Goal: Task Accomplishment & Management: Use online tool/utility

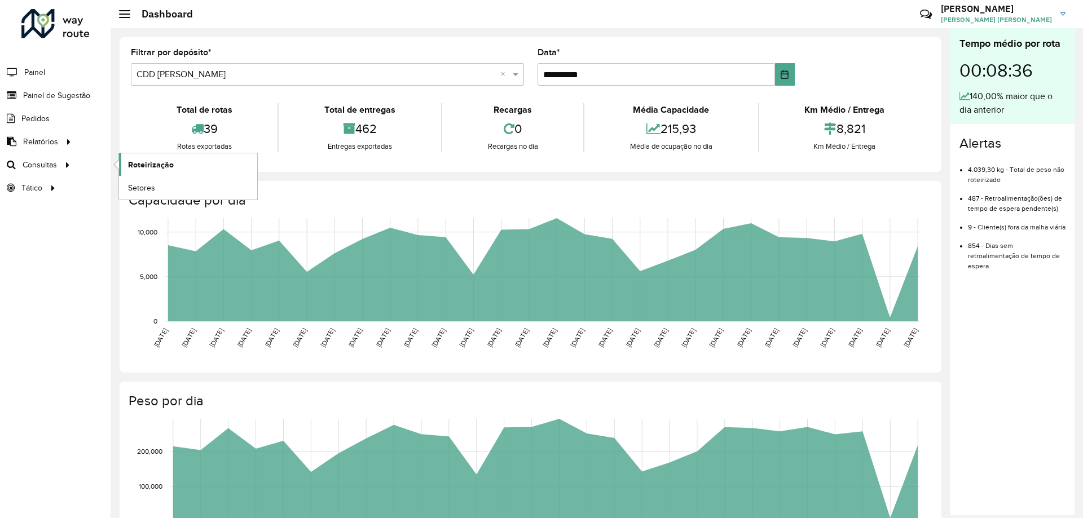
click at [128, 163] on span "Roteirização" at bounding box center [151, 165] width 46 height 12
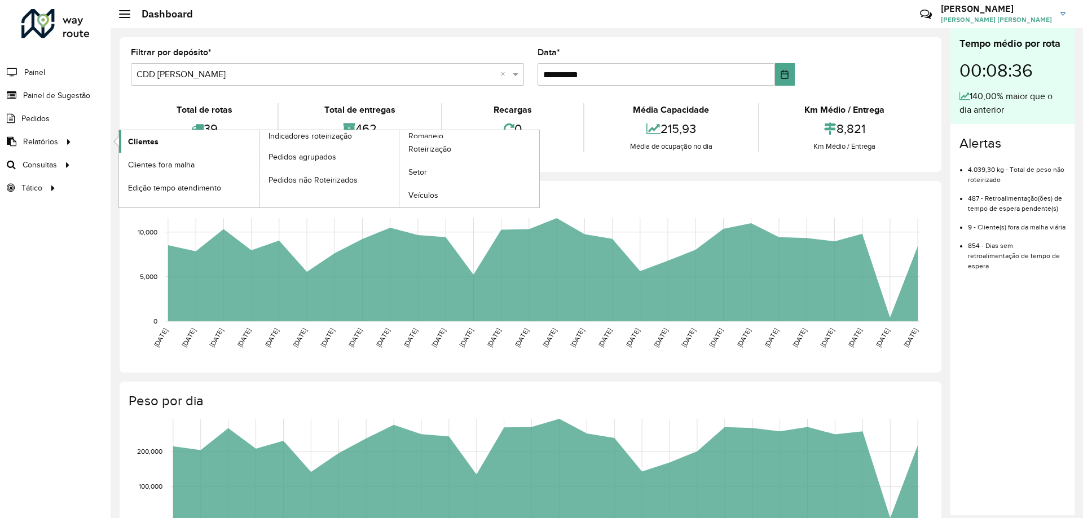
click at [129, 140] on span "Clientes" at bounding box center [143, 142] width 30 height 12
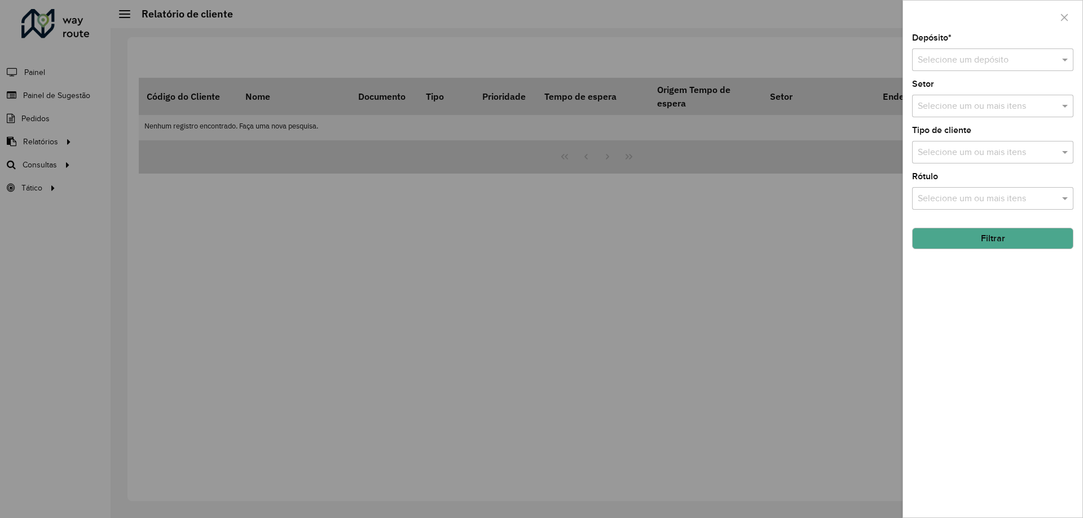
click at [959, 46] on div "Depósito * Selecione um depósito" at bounding box center [992, 52] width 161 height 37
click at [955, 53] on div "Selecione um depósito" at bounding box center [992, 59] width 161 height 23
click at [946, 112] on span "CDD [PERSON_NAME]" at bounding box center [961, 112] width 89 height 10
click at [963, 230] on button "Filtrar" at bounding box center [992, 238] width 161 height 21
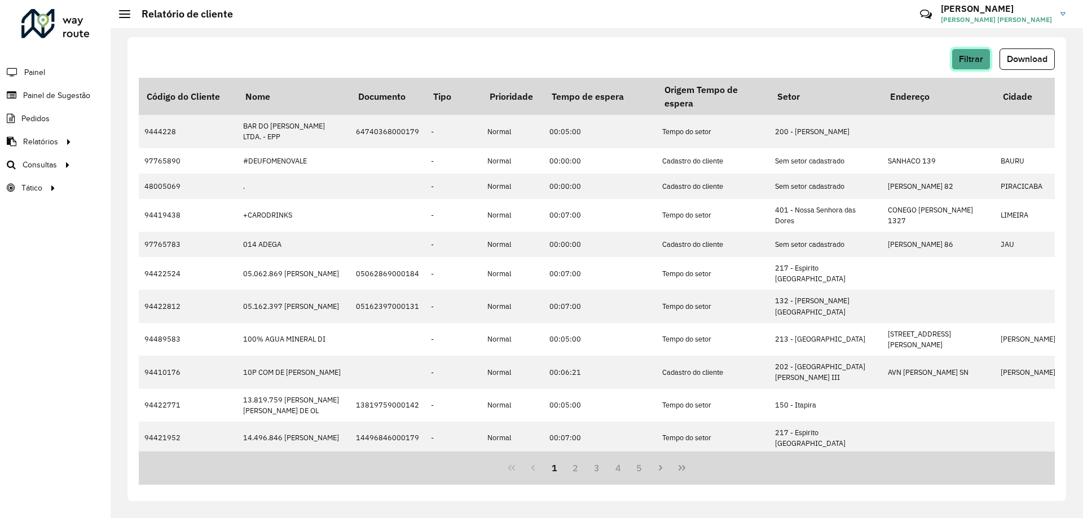
click at [966, 58] on span "Filtrar" at bounding box center [971, 59] width 24 height 10
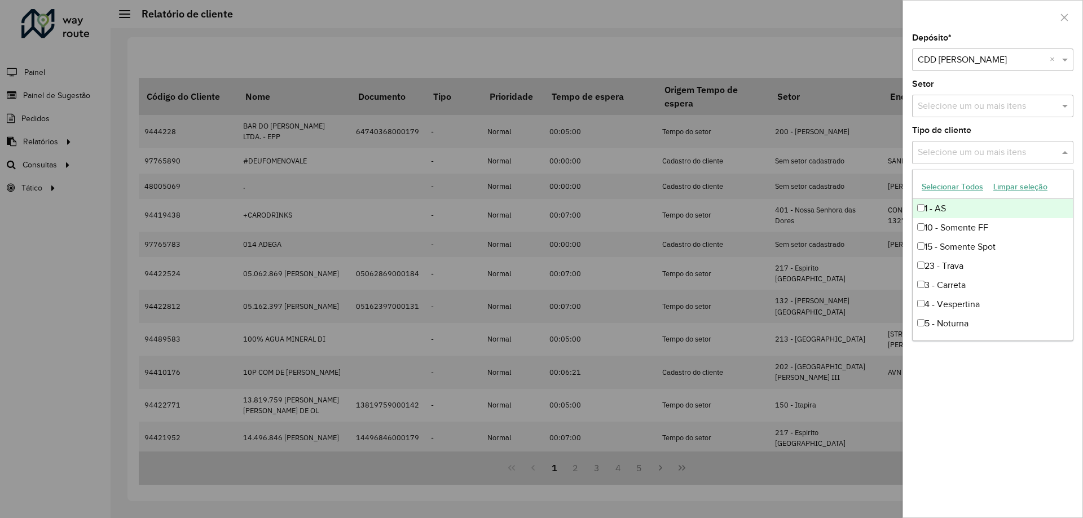
click at [956, 146] on input "text" at bounding box center [987, 153] width 144 height 14
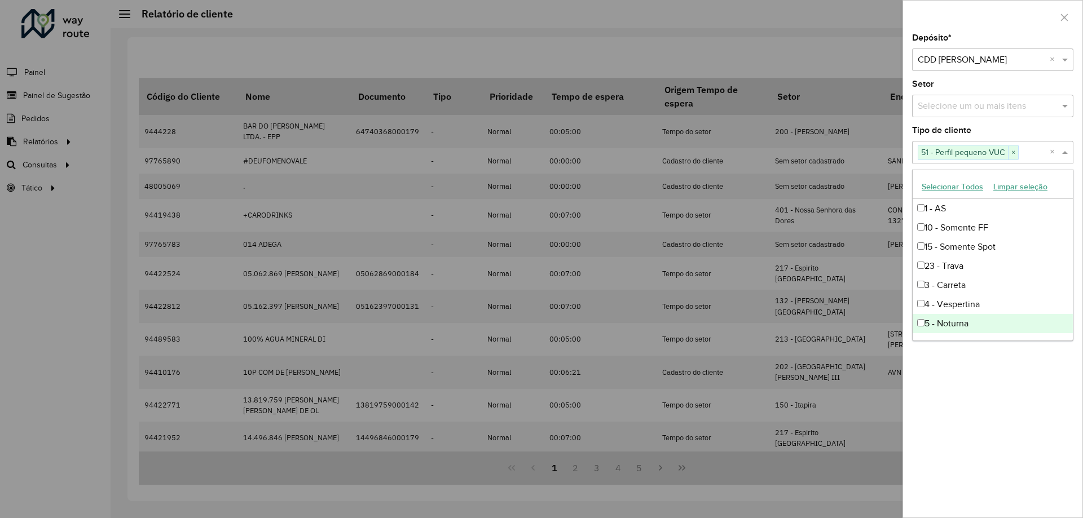
click at [1040, 400] on div "Depósito * Selecione um depósito × CDD Mogi Mirim × Setor Selecione um ou mais …" at bounding box center [992, 276] width 179 height 484
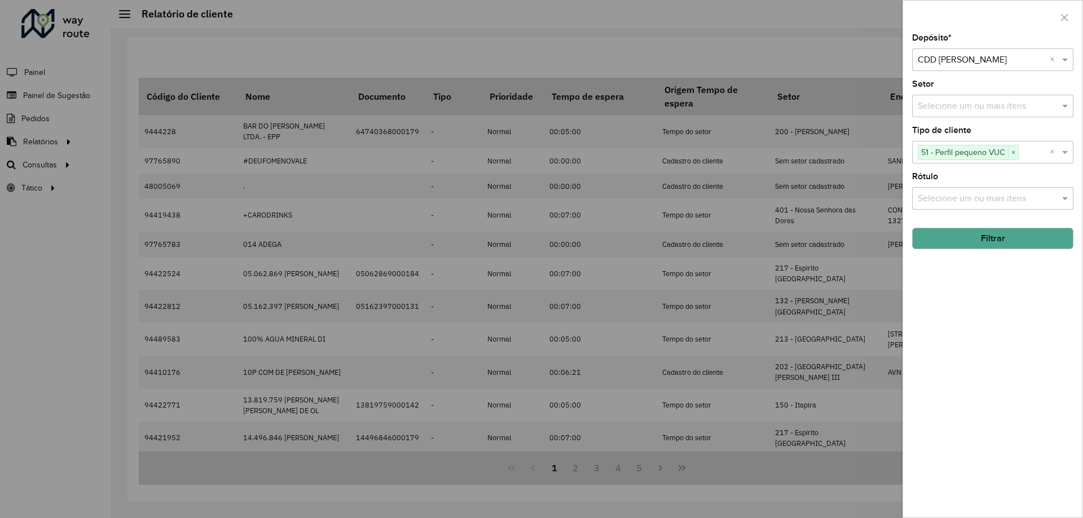
click at [1007, 240] on button "Filtrar" at bounding box center [992, 238] width 161 height 21
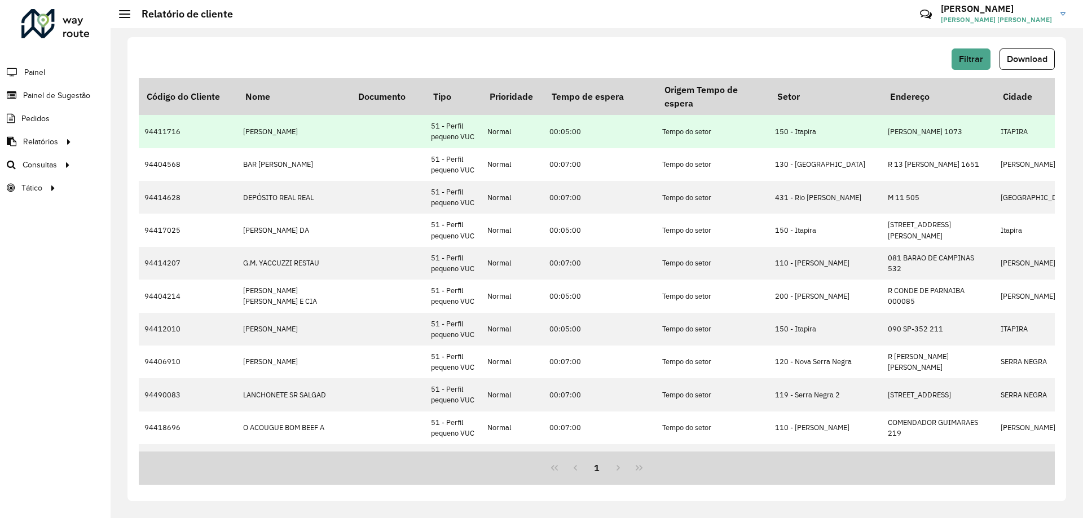
drag, startPoint x: 424, startPoint y: 124, endPoint x: 474, endPoint y: 135, distance: 50.8
click at [474, 135] on td "51 - Perfil pequeno VUC" at bounding box center [453, 131] width 56 height 33
copy td "51 - Perfil pequeno VUC"
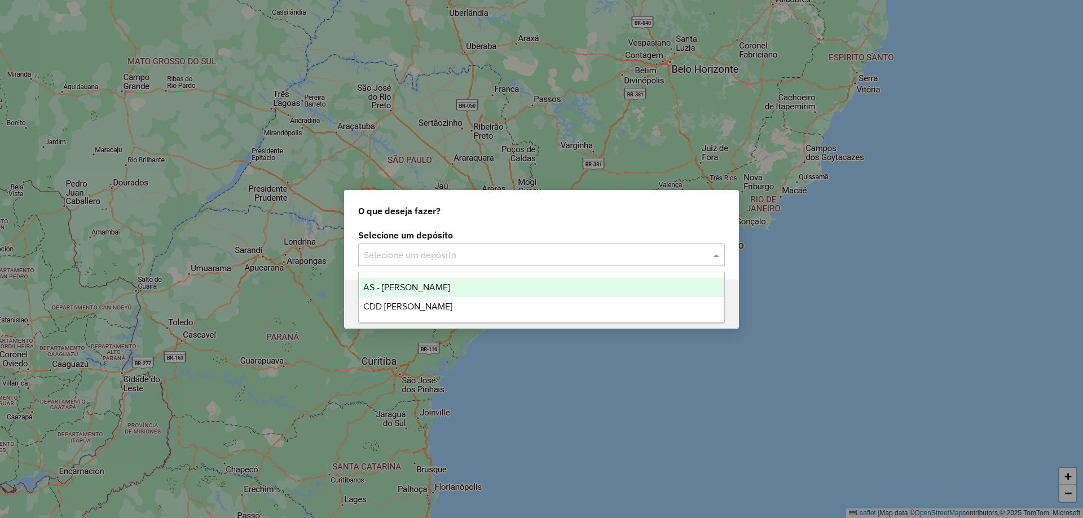
click at [417, 249] on input "text" at bounding box center [530, 256] width 333 height 14
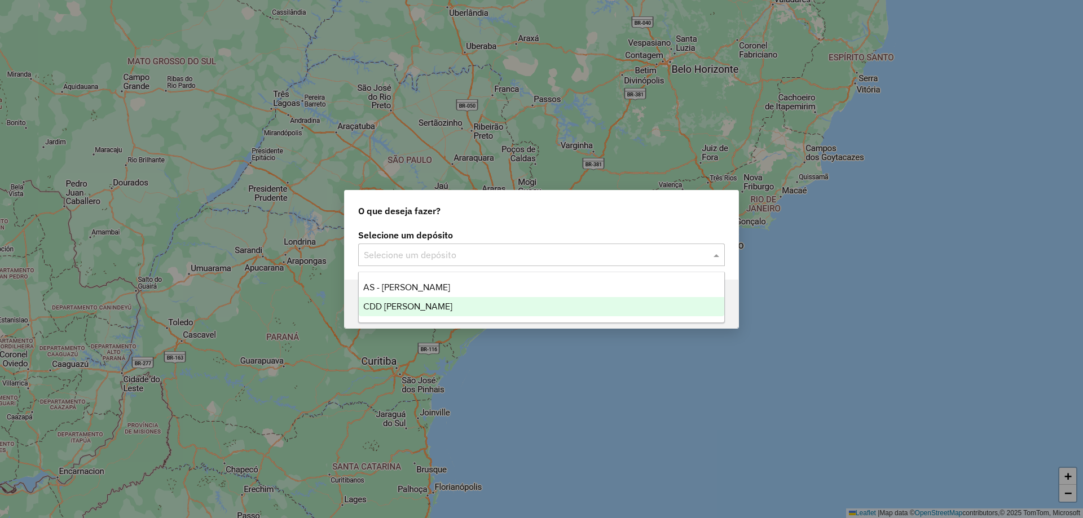
click at [401, 306] on span "CDD [PERSON_NAME]" at bounding box center [407, 307] width 89 height 10
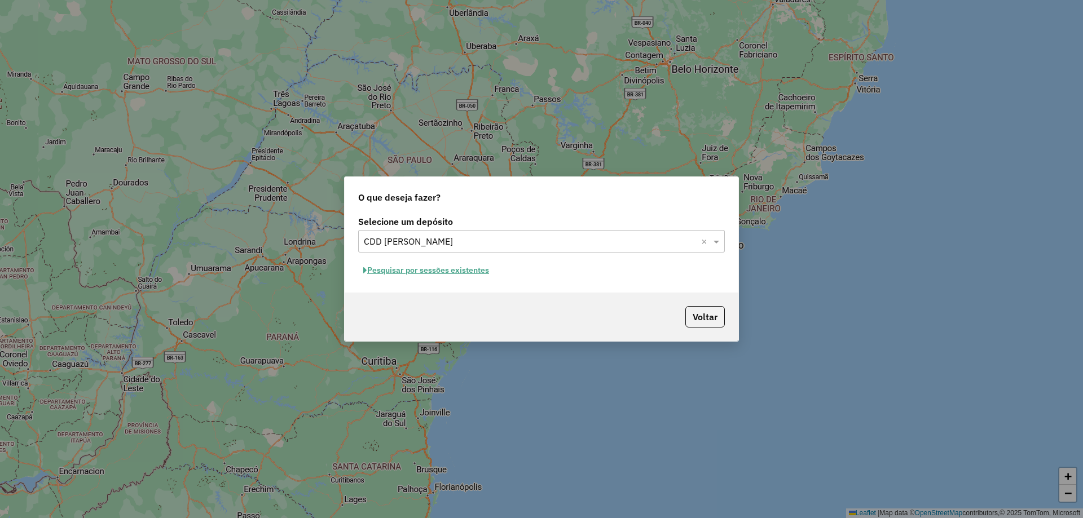
click at [420, 272] on button "Pesquisar por sessões existentes" at bounding box center [426, 270] width 136 height 17
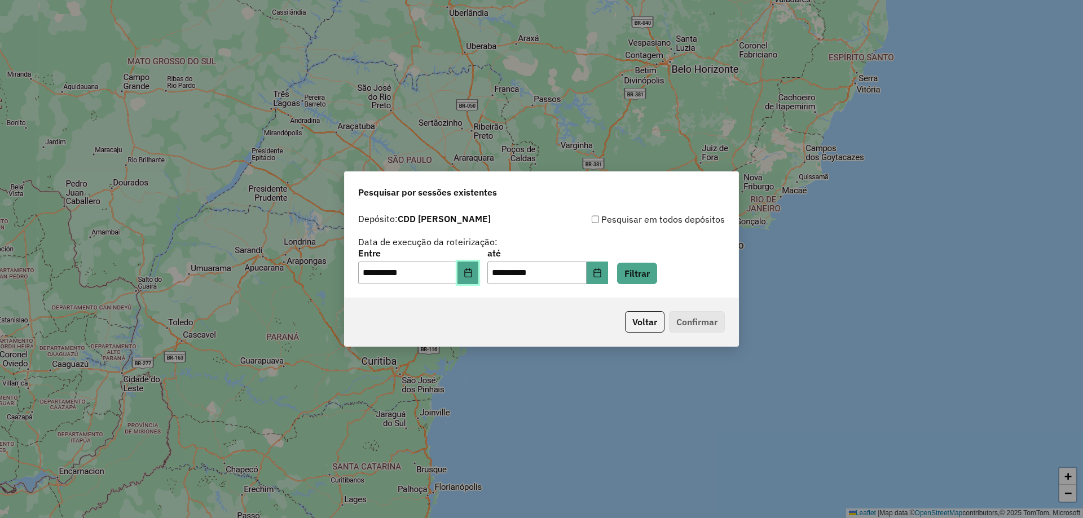
click at [478, 268] on button "Choose Date" at bounding box center [467, 273] width 21 height 23
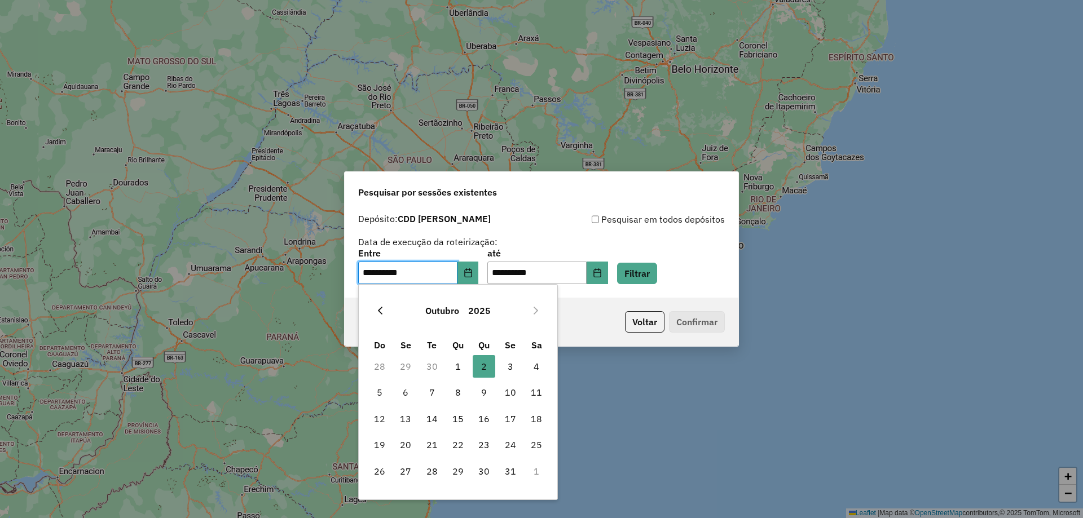
click at [378, 308] on icon "Previous Month" at bounding box center [380, 310] width 9 height 9
click at [456, 417] on span "17" at bounding box center [458, 419] width 23 height 23
type input "**********"
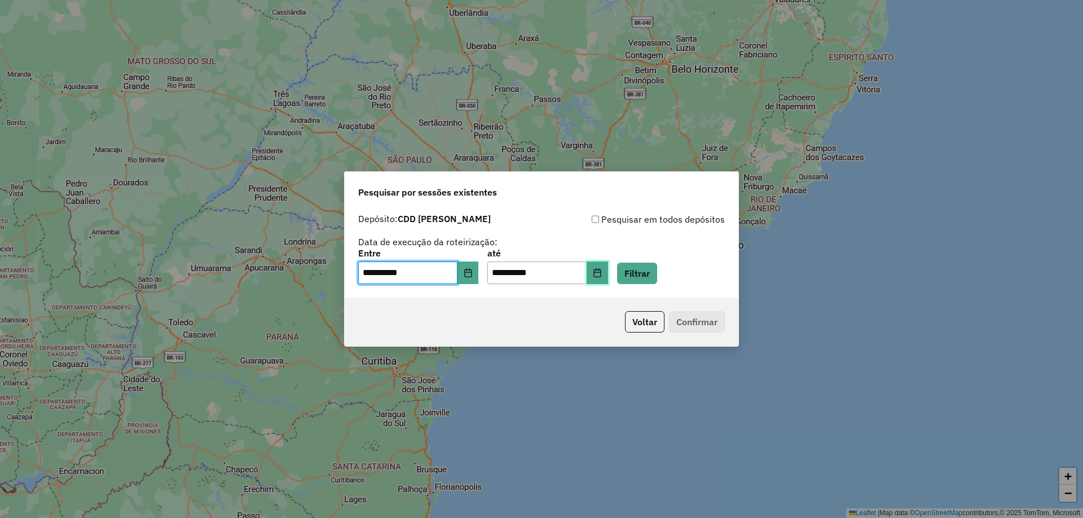
click at [607, 277] on button "Choose Date" at bounding box center [596, 273] width 21 height 23
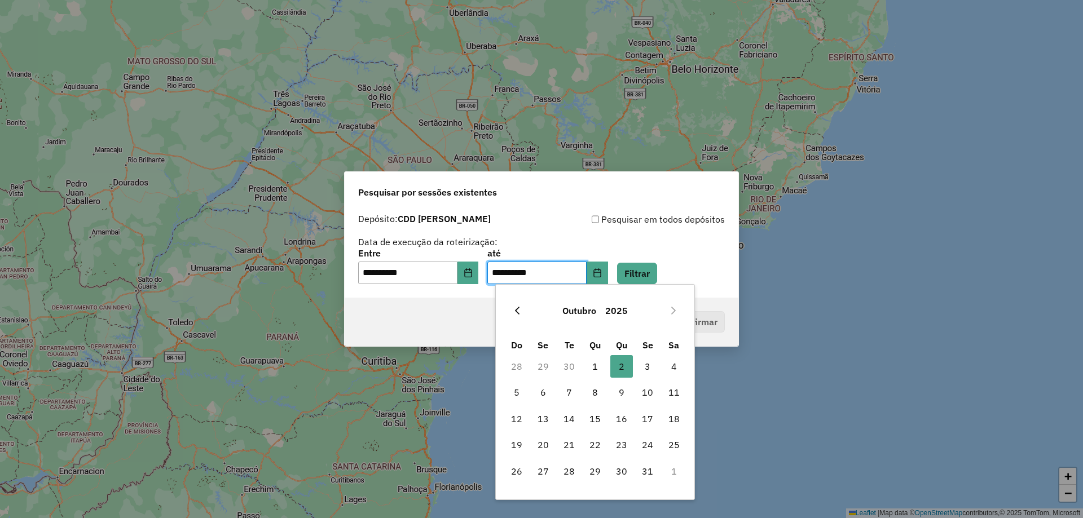
click at [513, 308] on icon "Previous Month" at bounding box center [517, 310] width 9 height 9
click at [597, 411] on span "17" at bounding box center [595, 419] width 23 height 23
type input "**********"
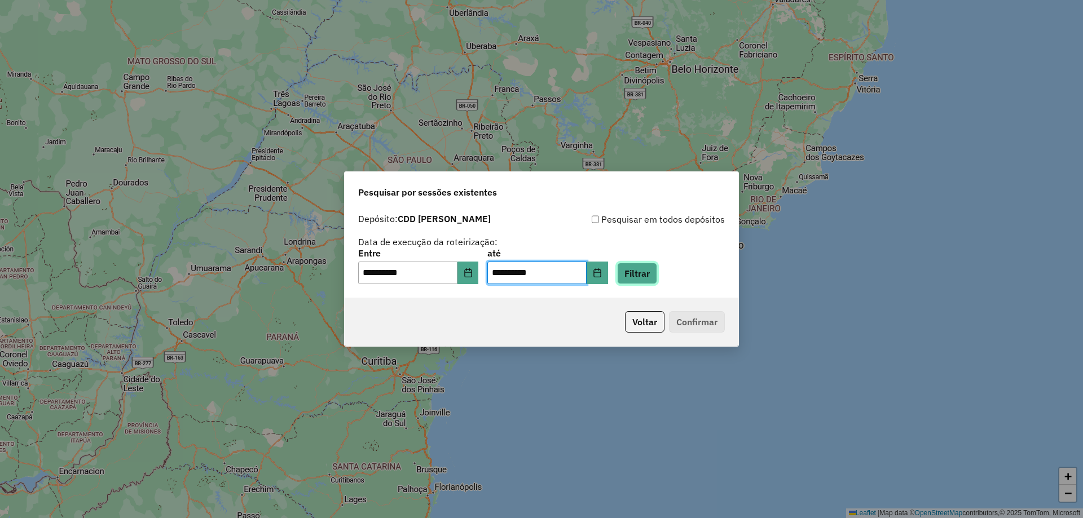
click at [657, 280] on button "Filtrar" at bounding box center [637, 273] width 40 height 21
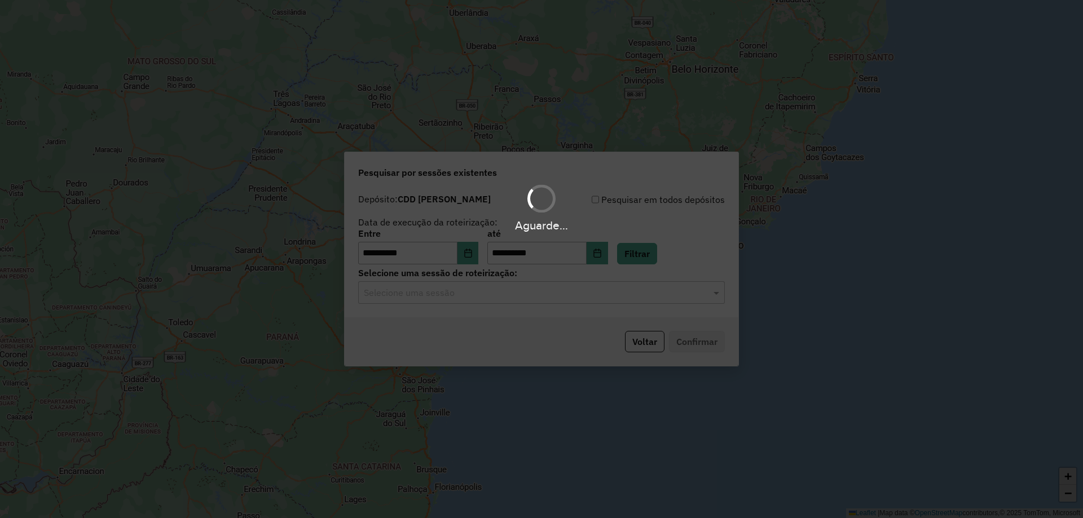
click at [550, 293] on hb-app "**********" at bounding box center [541, 259] width 1083 height 518
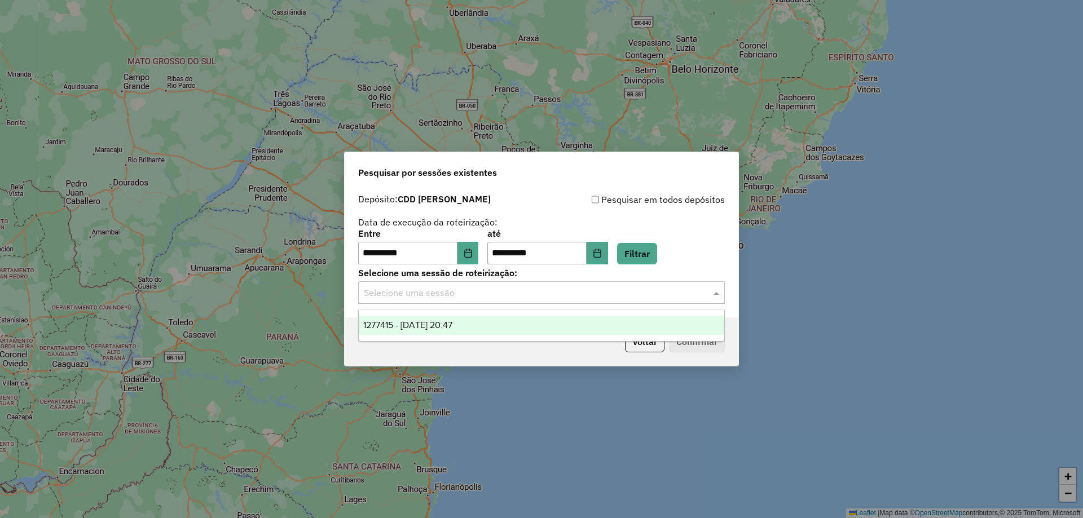
click at [466, 294] on input "text" at bounding box center [530, 293] width 333 height 14
click at [438, 325] on span "1277415 - 17/09/2025 20:47" at bounding box center [407, 325] width 89 height 10
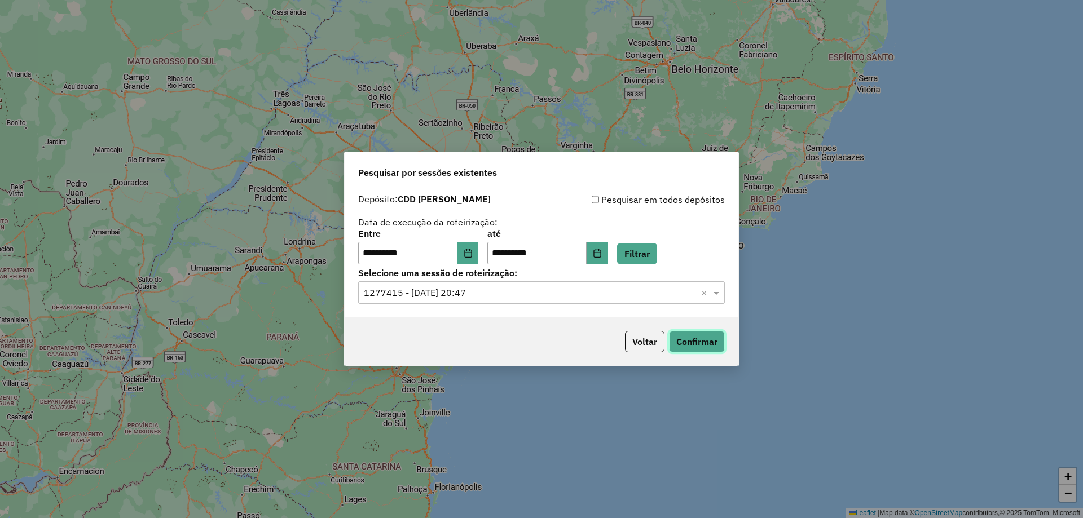
click at [692, 333] on button "Confirmar" at bounding box center [697, 341] width 56 height 21
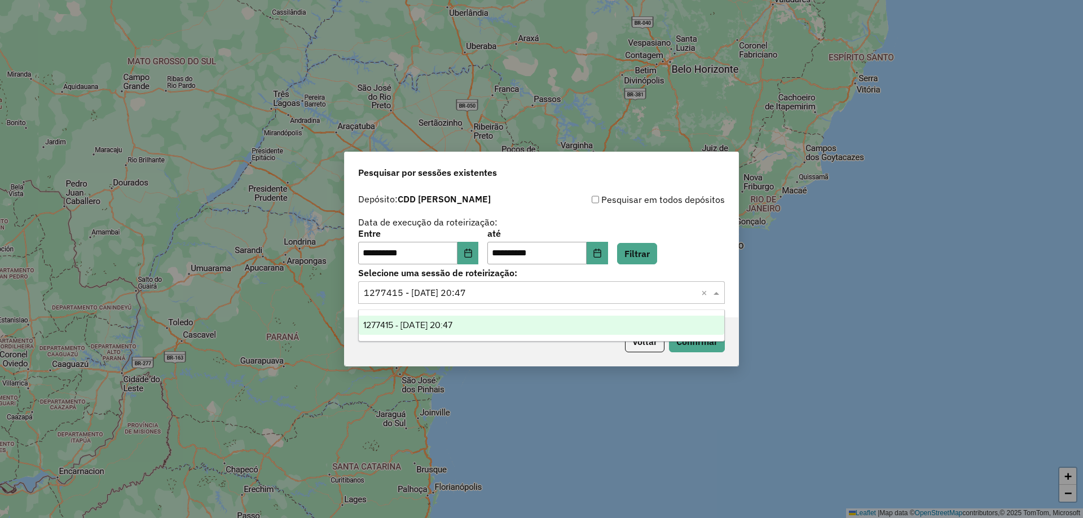
click at [480, 300] on div "Selecione uma sessão × 1277415 - 17/09/2025 20:47 ×" at bounding box center [541, 292] width 367 height 23
click at [448, 230] on label "Entre" at bounding box center [418, 234] width 120 height 14
click at [496, 288] on input "text" at bounding box center [530, 293] width 333 height 14
click at [470, 255] on button "Choose Date" at bounding box center [467, 253] width 21 height 23
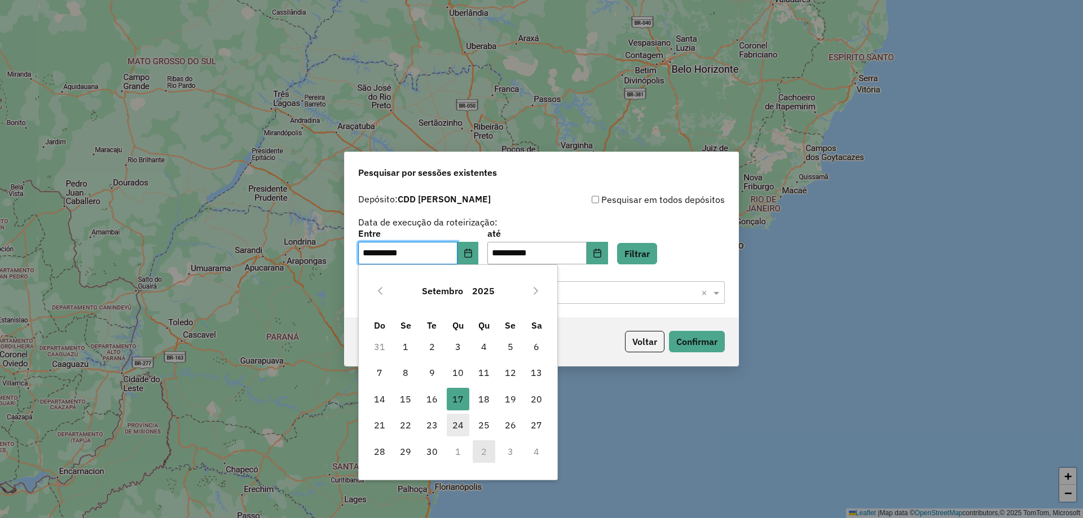
click at [456, 425] on span "24" at bounding box center [458, 425] width 23 height 23
type input "**********"
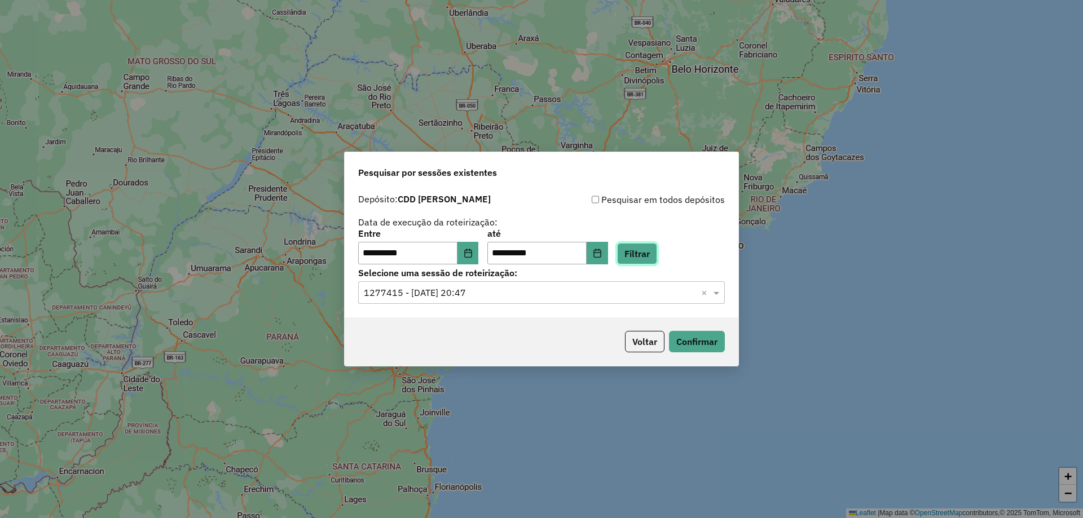
click at [654, 250] on button "Filtrar" at bounding box center [637, 253] width 40 height 21
click at [531, 297] on hb-app "**********" at bounding box center [541, 259] width 1083 height 518
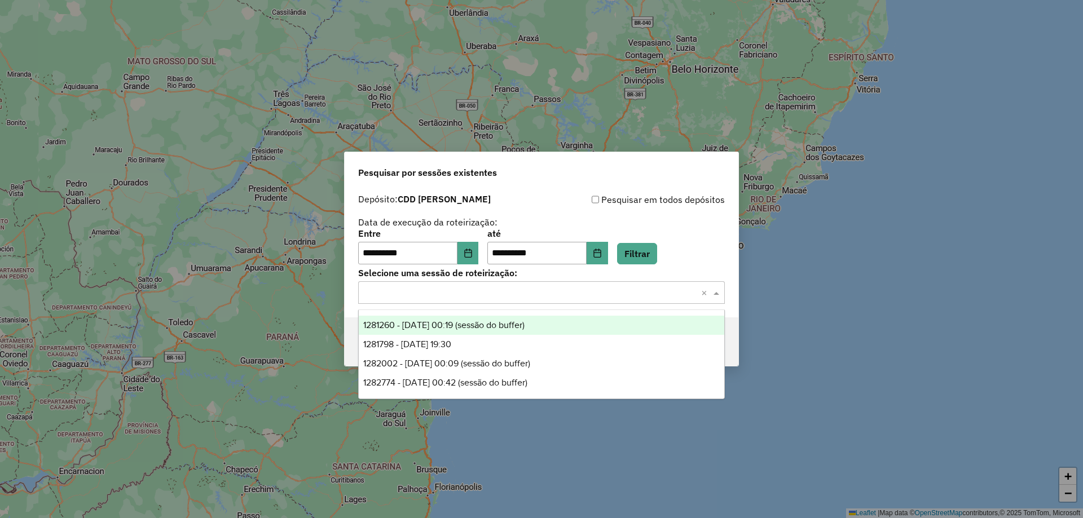
click at [524, 299] on div "Selecione uma sessão × ×" at bounding box center [541, 292] width 367 height 23
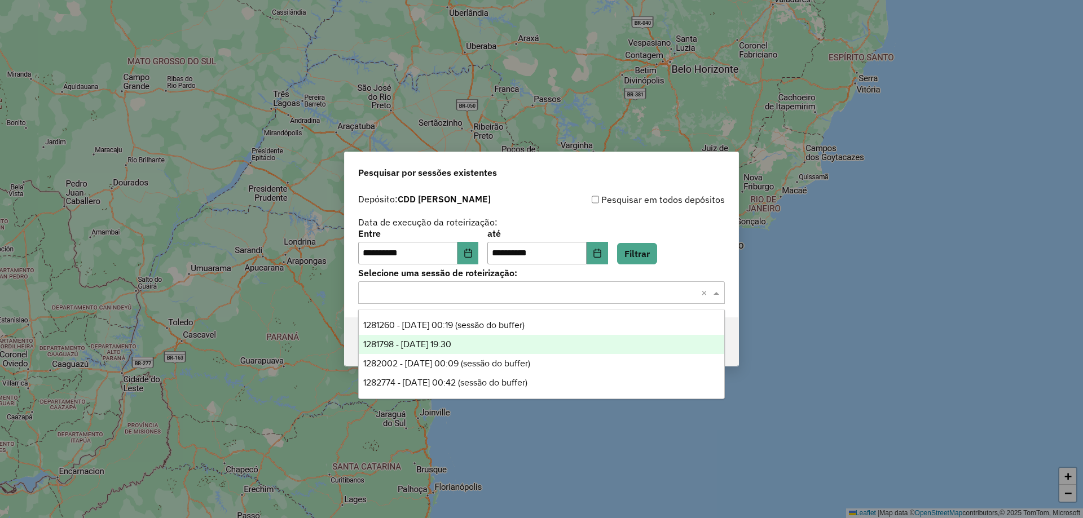
click at [451, 344] on span "1281798 - 24/09/2025 19:30" at bounding box center [407, 344] width 88 height 10
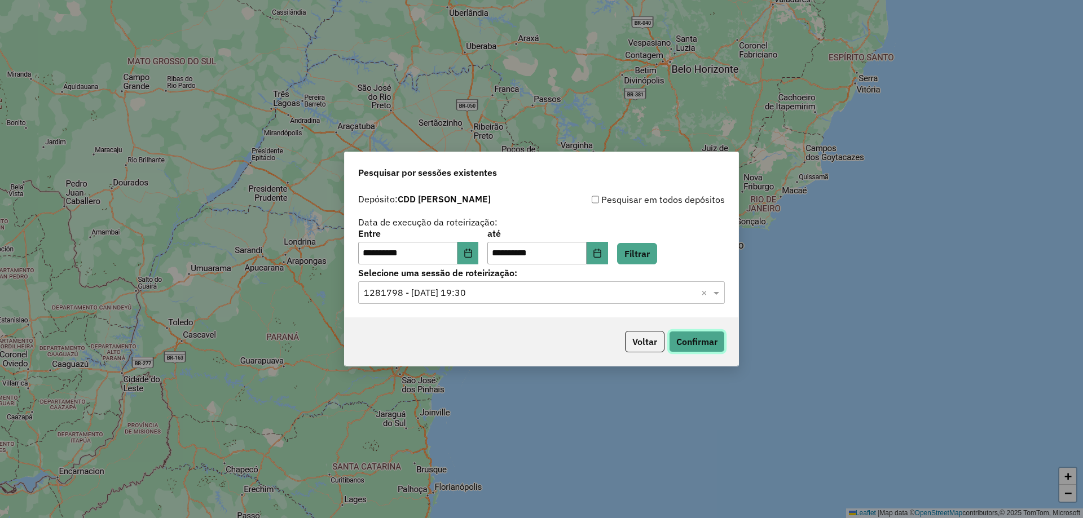
click at [679, 334] on button "Confirmar" at bounding box center [697, 341] width 56 height 21
click at [479, 257] on button "Choose Date" at bounding box center [467, 253] width 21 height 23
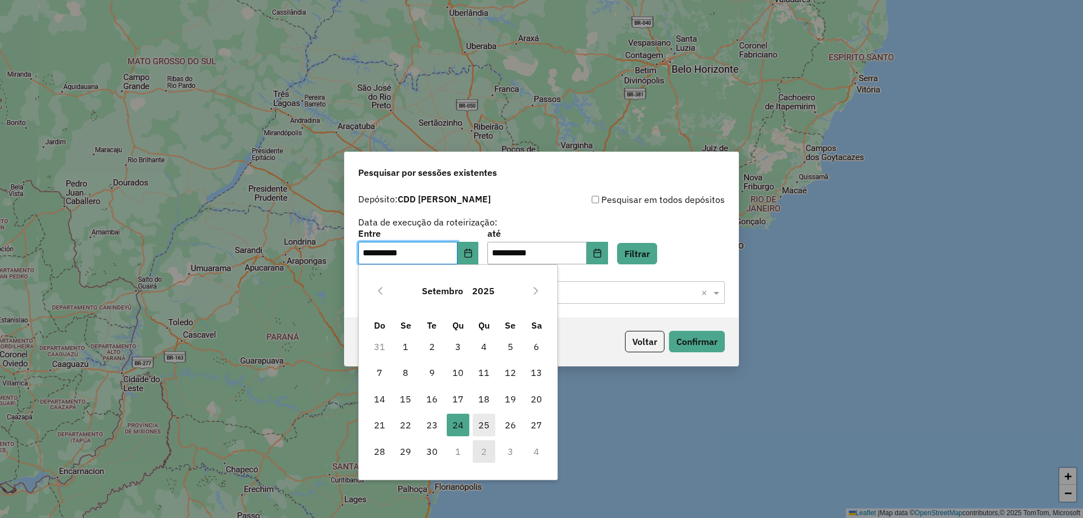
click at [480, 431] on span "25" at bounding box center [484, 425] width 23 height 23
type input "**********"
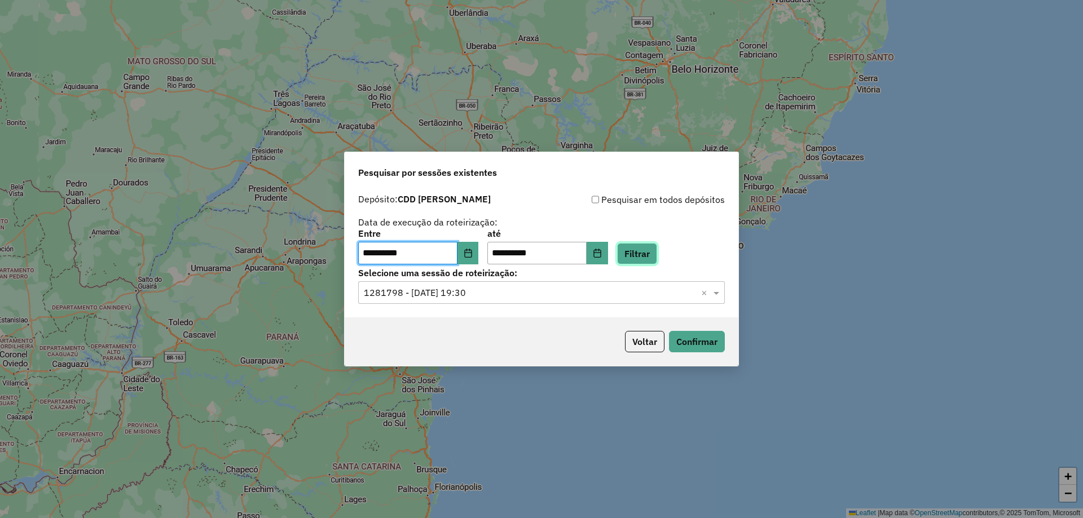
click at [657, 251] on button "Filtrar" at bounding box center [637, 253] width 40 height 21
click at [544, 295] on input "text" at bounding box center [530, 293] width 333 height 14
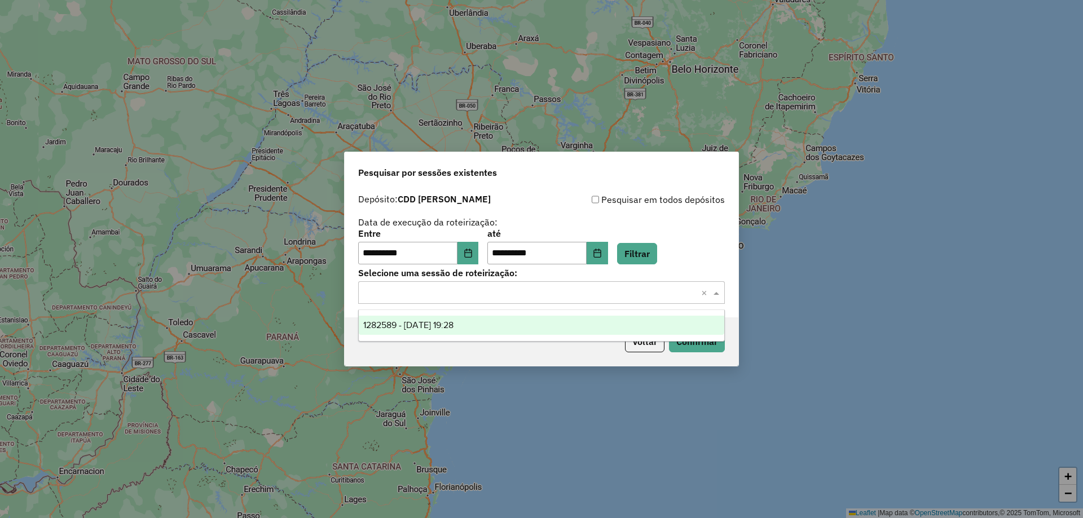
click at [497, 328] on div "1282589 - 25/09/2025 19:28" at bounding box center [541, 325] width 365 height 19
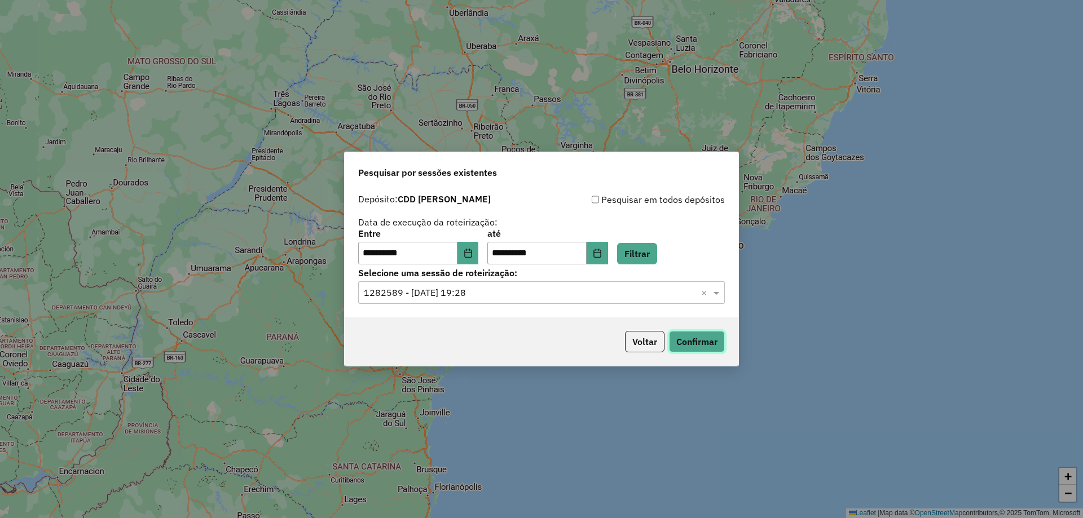
click at [682, 340] on button "Confirmar" at bounding box center [697, 341] width 56 height 21
click at [443, 294] on input "text" at bounding box center [530, 293] width 333 height 14
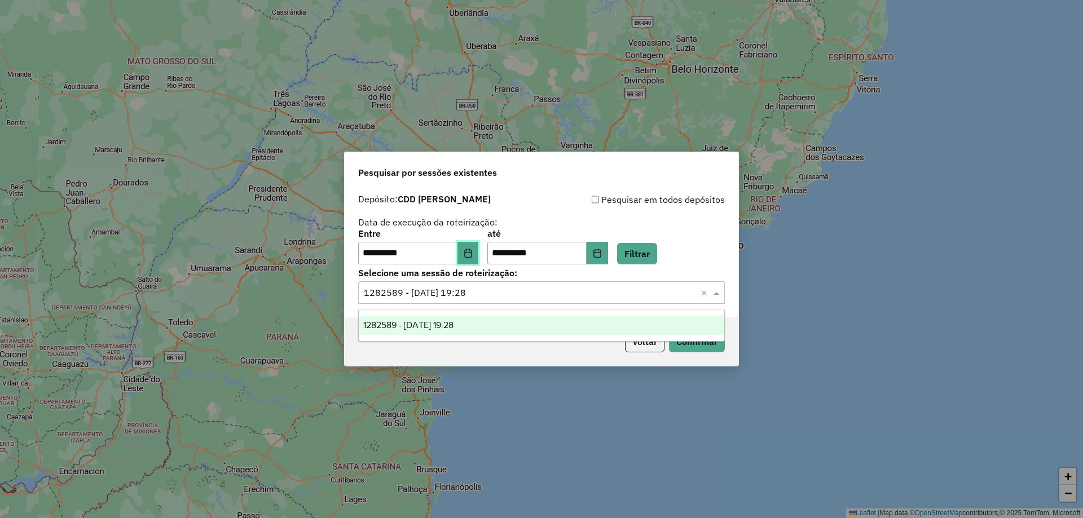
click at [471, 251] on icon "Choose Date" at bounding box center [467, 253] width 7 height 9
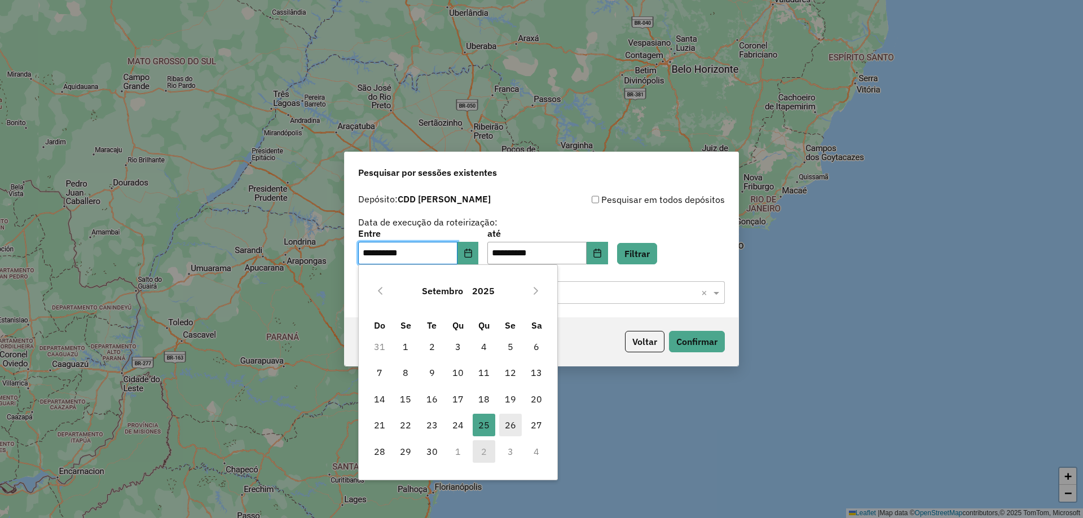
click at [510, 427] on span "26" at bounding box center [510, 425] width 23 height 23
type input "**********"
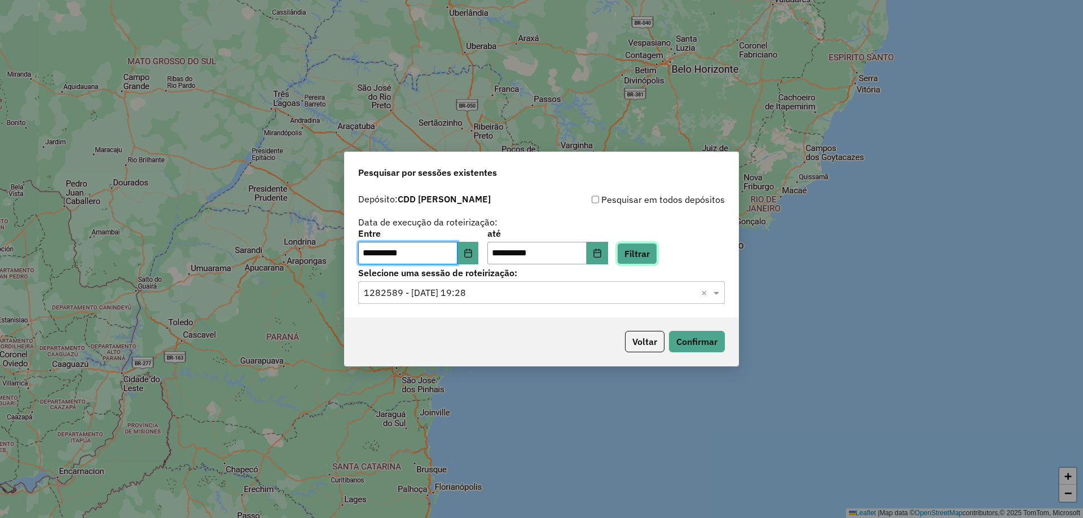
click at [645, 252] on button "Filtrar" at bounding box center [637, 253] width 40 height 21
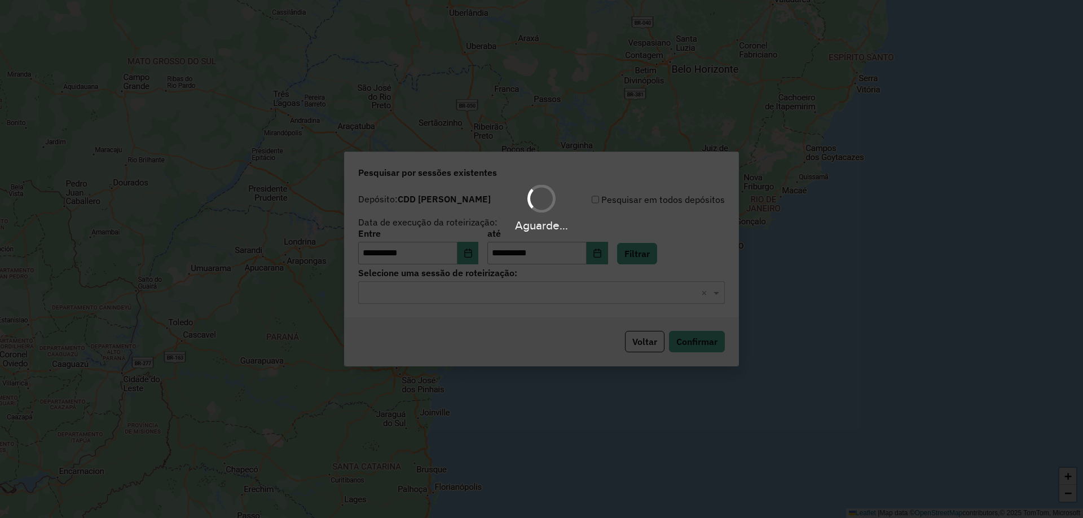
click at [540, 298] on hb-app "**********" at bounding box center [541, 259] width 1083 height 518
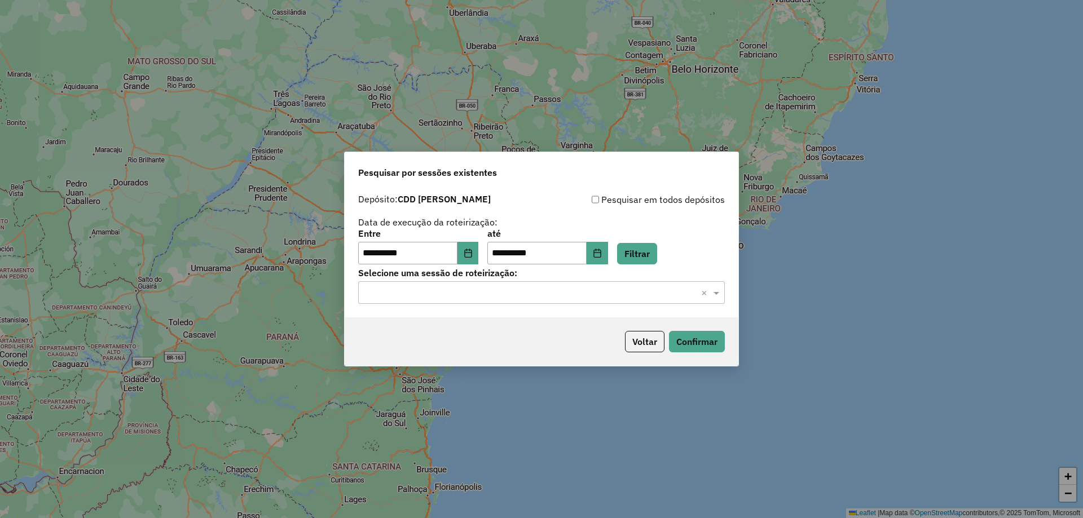
click at [527, 300] on div "Selecione uma sessão × ×" at bounding box center [541, 292] width 367 height 23
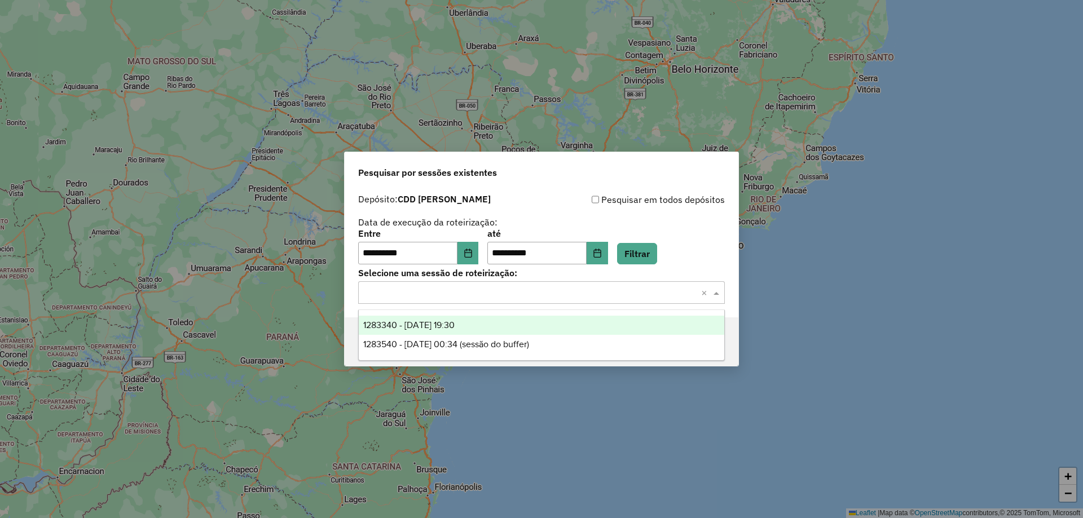
click at [500, 326] on div "1283340 - 26/09/2025 19:30" at bounding box center [541, 325] width 365 height 19
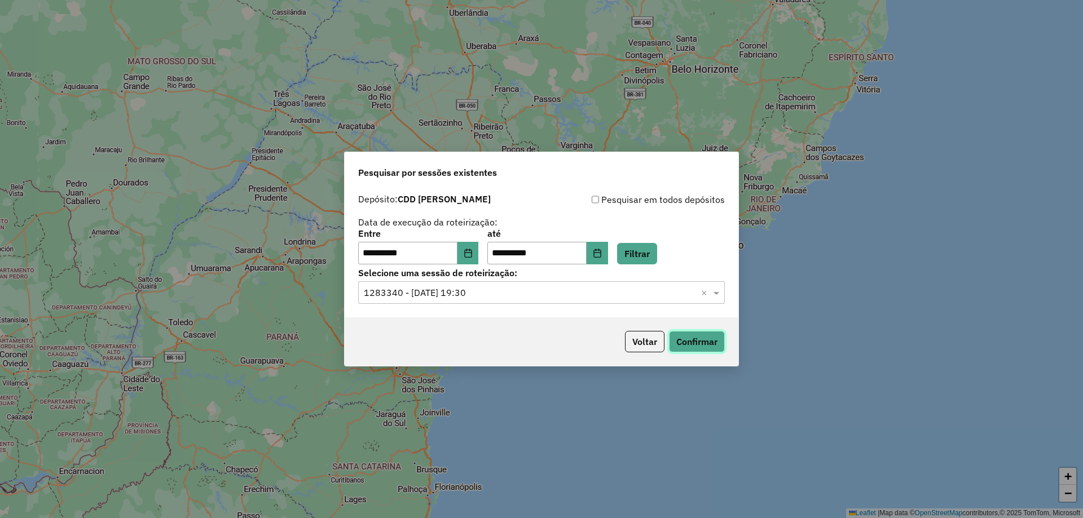
click at [683, 336] on button "Confirmar" at bounding box center [697, 341] width 56 height 21
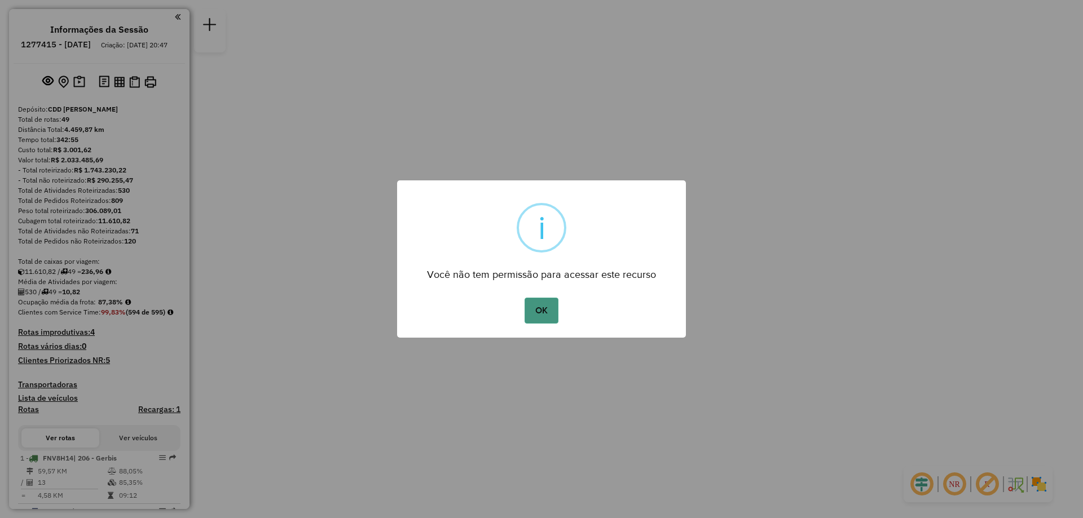
click at [547, 316] on button "OK" at bounding box center [540, 311] width 33 height 26
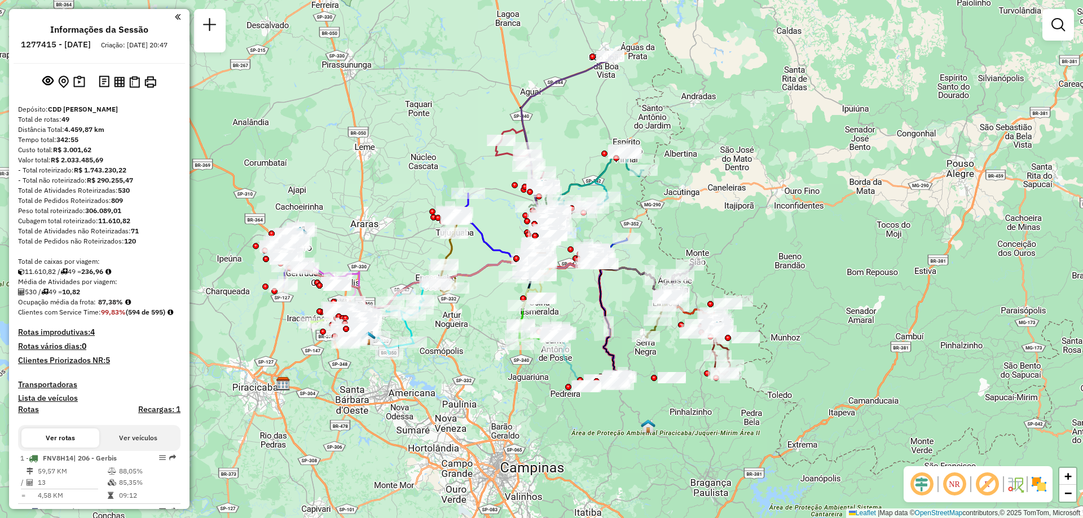
scroll to position [1735, 0]
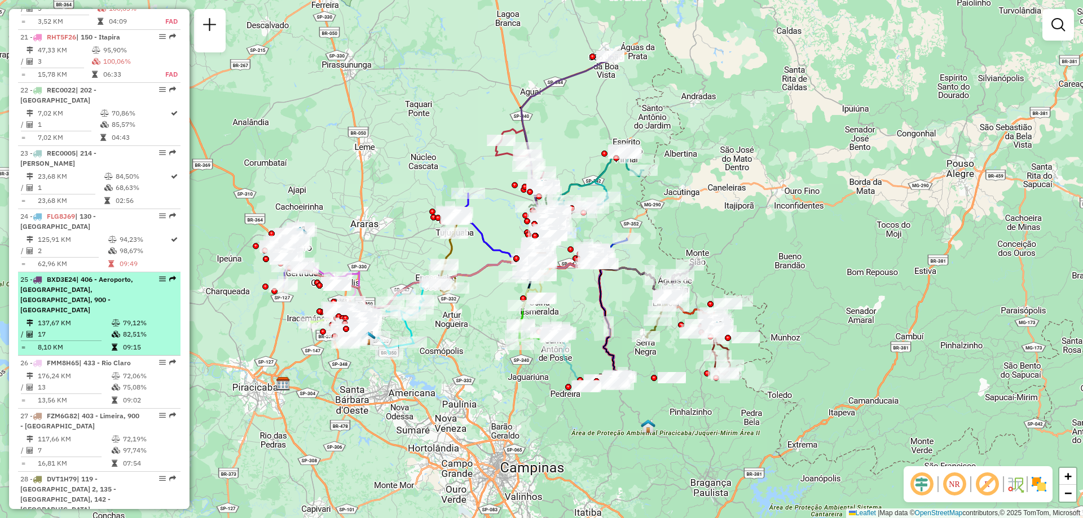
click at [131, 276] on div "25 - BXD3E24 | 406 - Aeroporto, 407 - Lindóia, 408 - Eulalia, 900 - Centro Lime…" at bounding box center [80, 295] width 120 height 41
select select "**********"
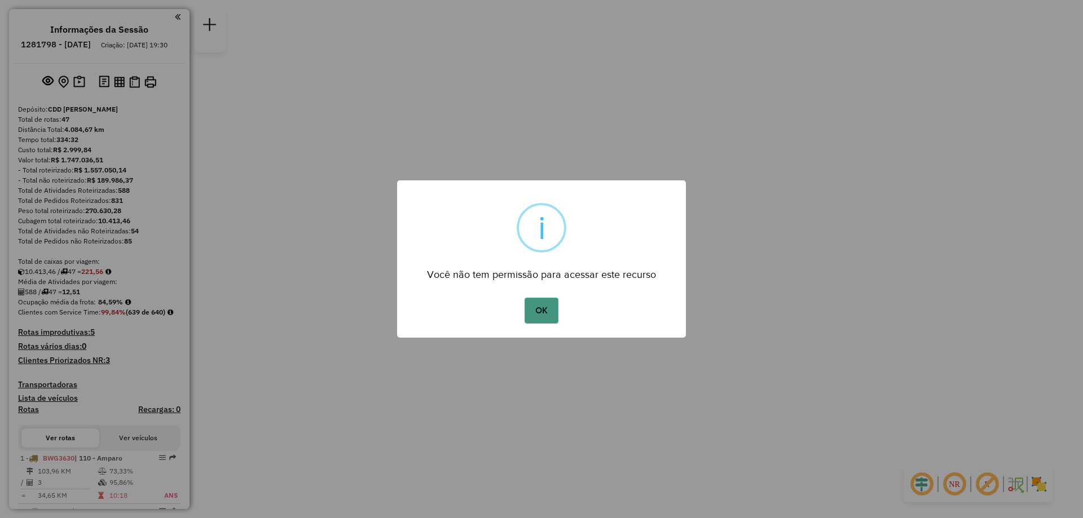
click at [544, 312] on button "OK" at bounding box center [540, 311] width 33 height 26
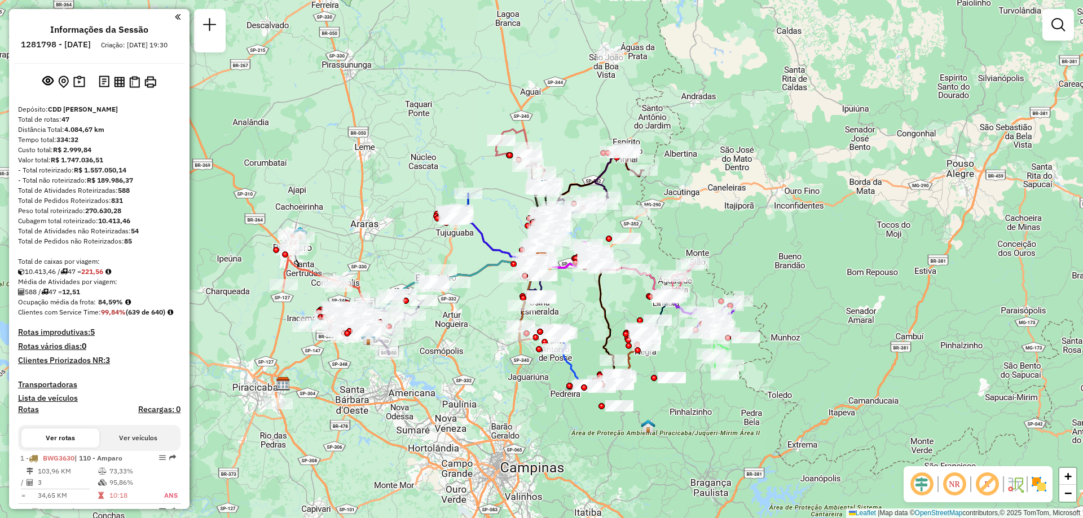
scroll to position [1427, 0]
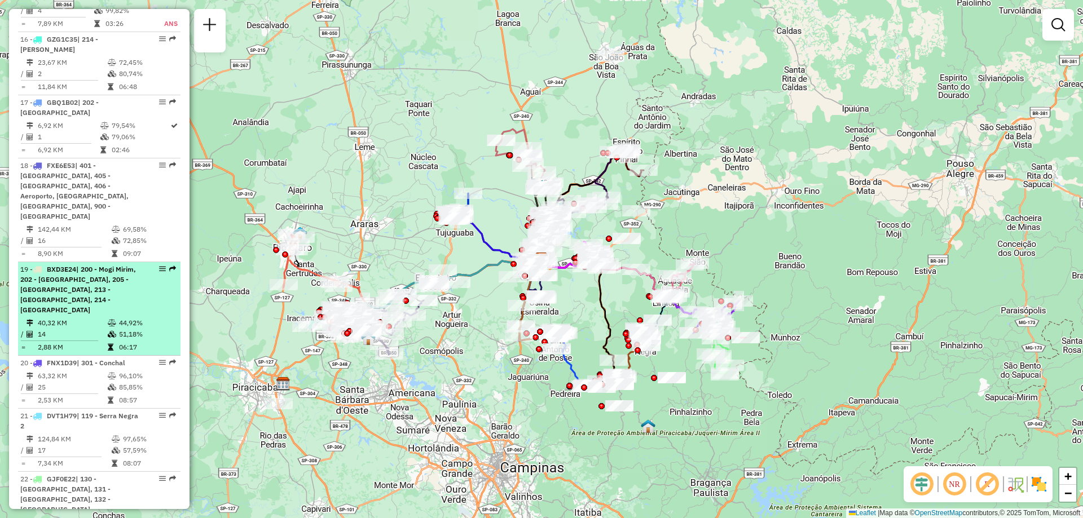
click at [133, 287] on div "19 - BXD3E24 | 200 - Mogi Mirim, 202 - Jardim Santa Monica III, 205 - Ype Amare…" at bounding box center [80, 289] width 120 height 51
select select "**********"
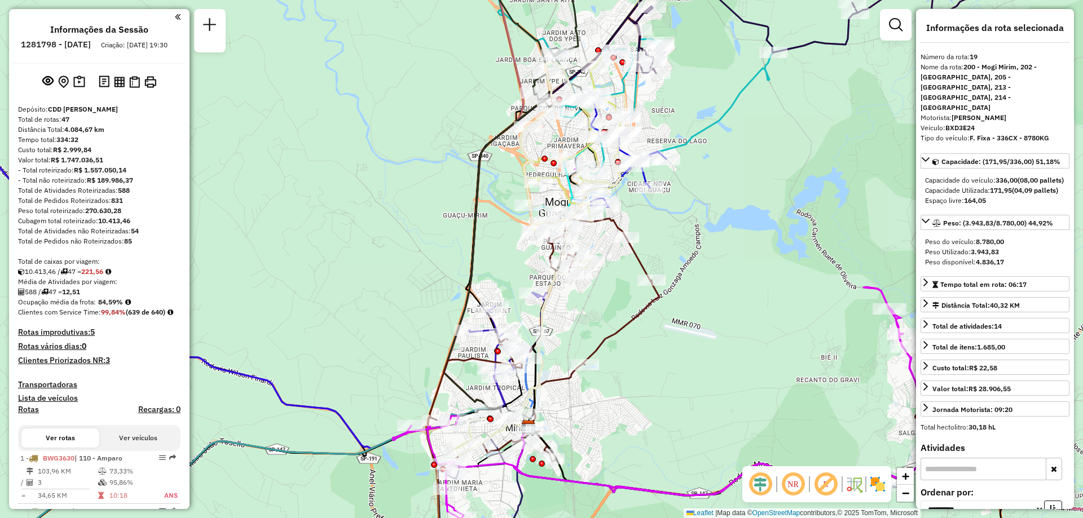
scroll to position [1334, 0]
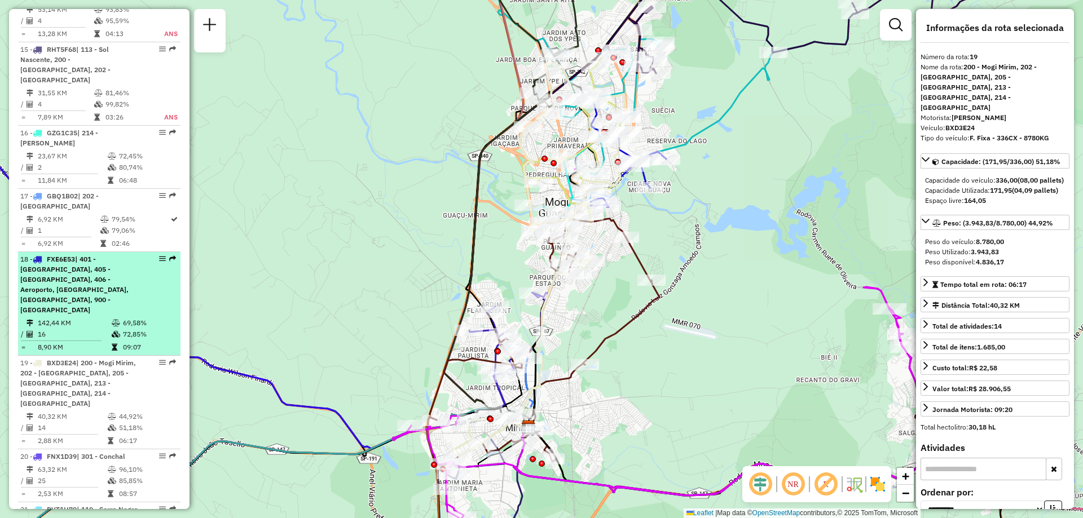
click at [132, 290] on div "18 - FXE6E53 | 401 - Nossa Senhora das Dores, 405 - Jardim Orestes, 406 - Aerop…" at bounding box center [80, 284] width 120 height 61
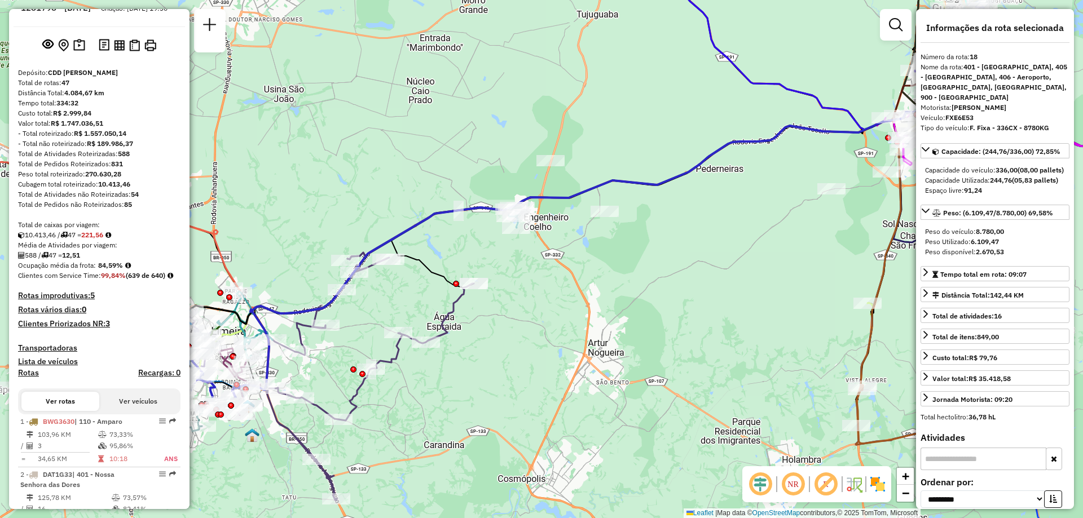
scroll to position [0, 0]
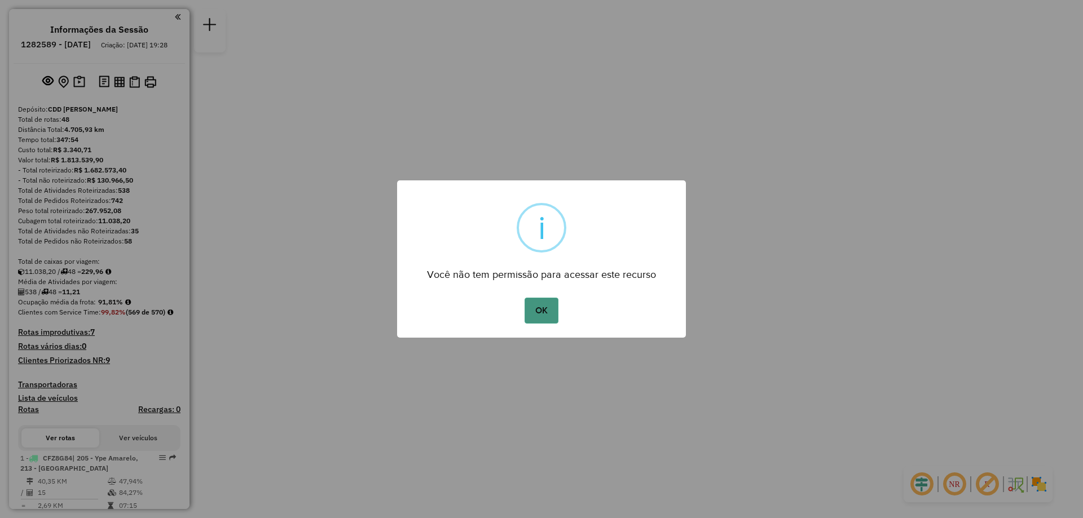
click at [537, 315] on button "OK" at bounding box center [540, 311] width 33 height 26
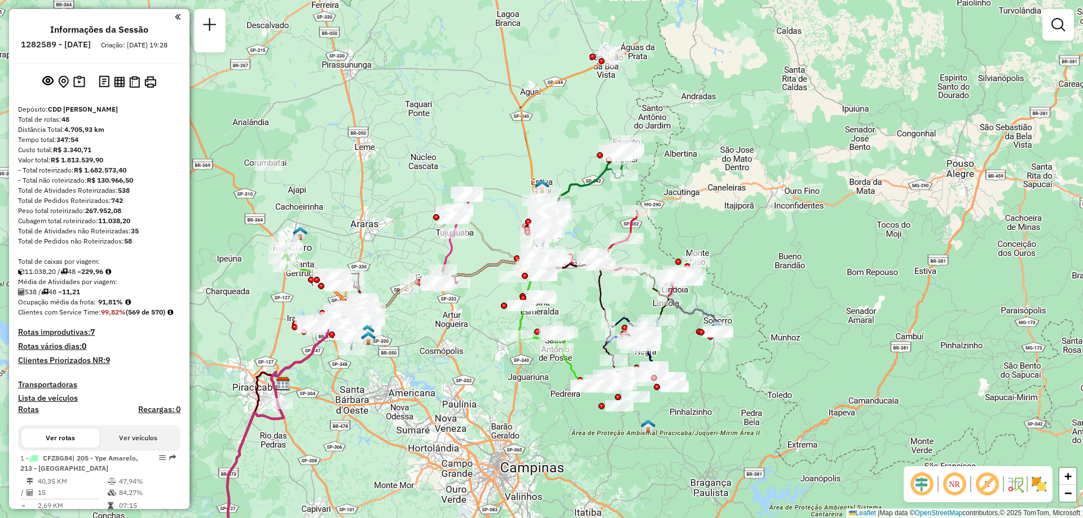
scroll to position [1849, 0]
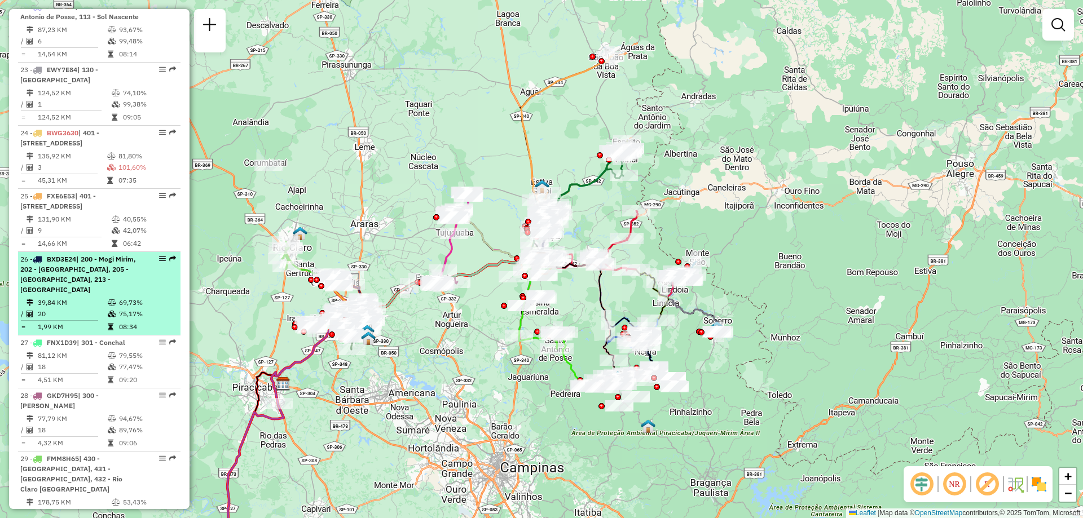
click at [131, 270] on div "26 - BXD3E24 | 200 - Mogi Mirim, 202 - Jardim Santa Monica III, 205 - Ype Amare…" at bounding box center [80, 274] width 120 height 41
select select "**********"
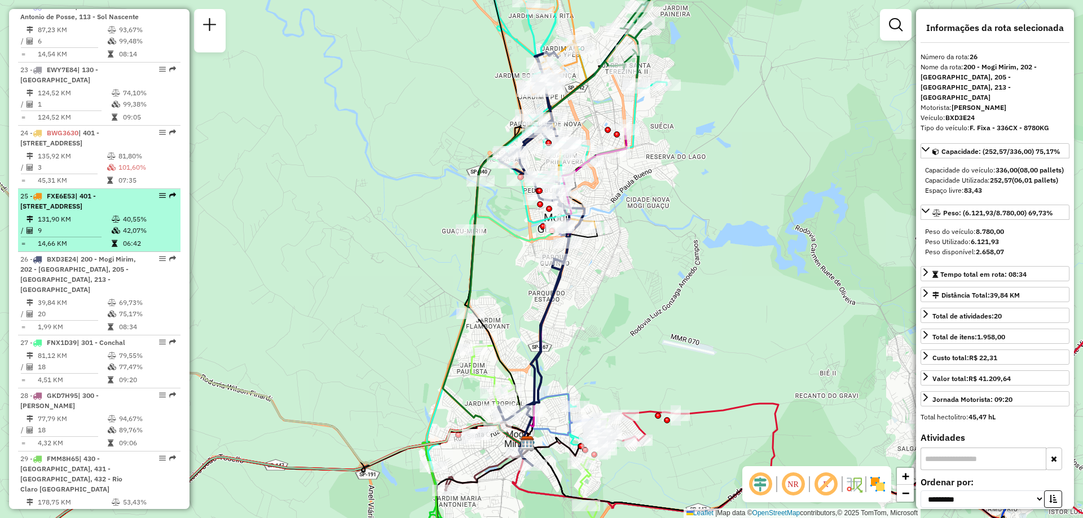
click at [92, 206] on div "25 - FXE6E53 | 401 - Nossa Senhora das Dores, 405 - Jardim Orestes, 406 - Aerop…" at bounding box center [80, 201] width 120 height 20
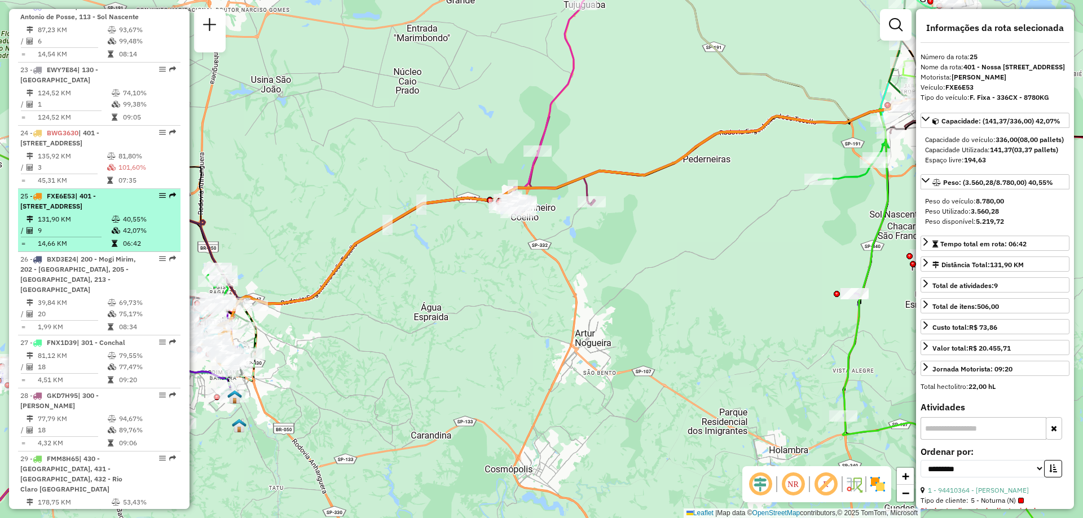
click at [95, 200] on span "| 401 - Nossa Senhora das Dores, 405 - Jardim Orestes, 406 - Aeroporto, 900 - C…" at bounding box center [58, 201] width 76 height 19
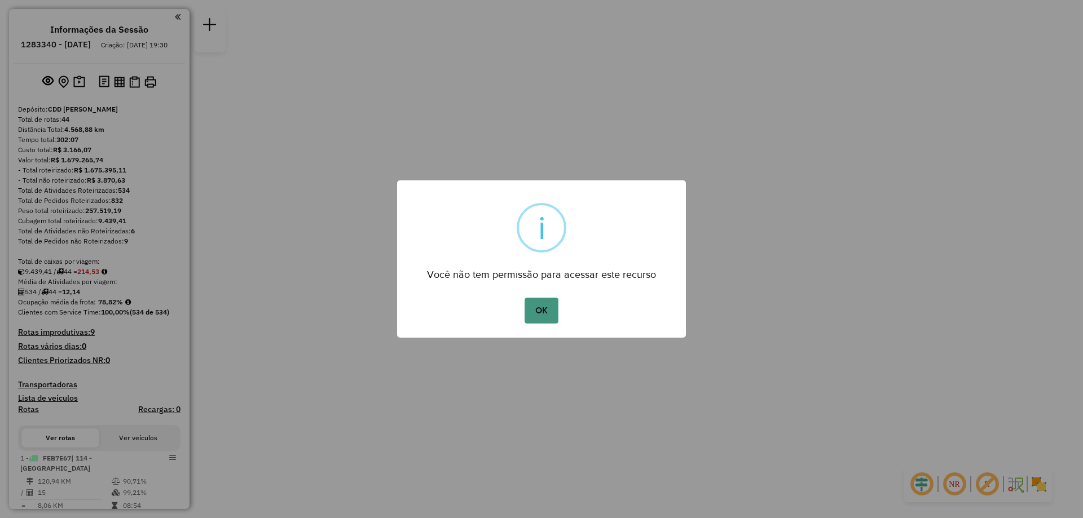
click at [545, 304] on button "OK" at bounding box center [540, 311] width 33 height 26
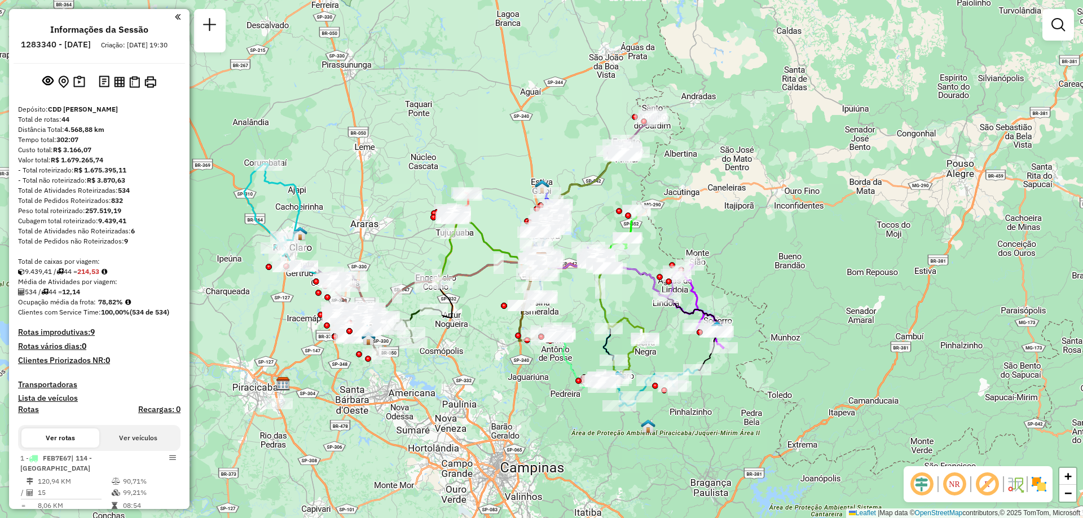
scroll to position [1882, 0]
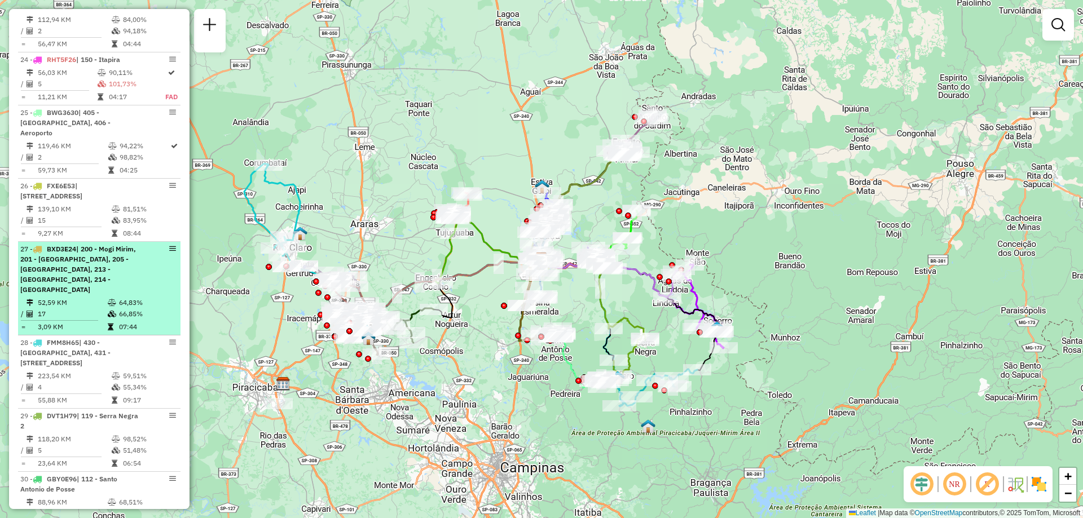
click at [105, 289] on div "27 - BXD3E24 | 200 - [GEOGRAPHIC_DATA], [GEOGRAPHIC_DATA], [GEOGRAPHIC_DATA], 2…" at bounding box center [80, 269] width 120 height 51
select select "**********"
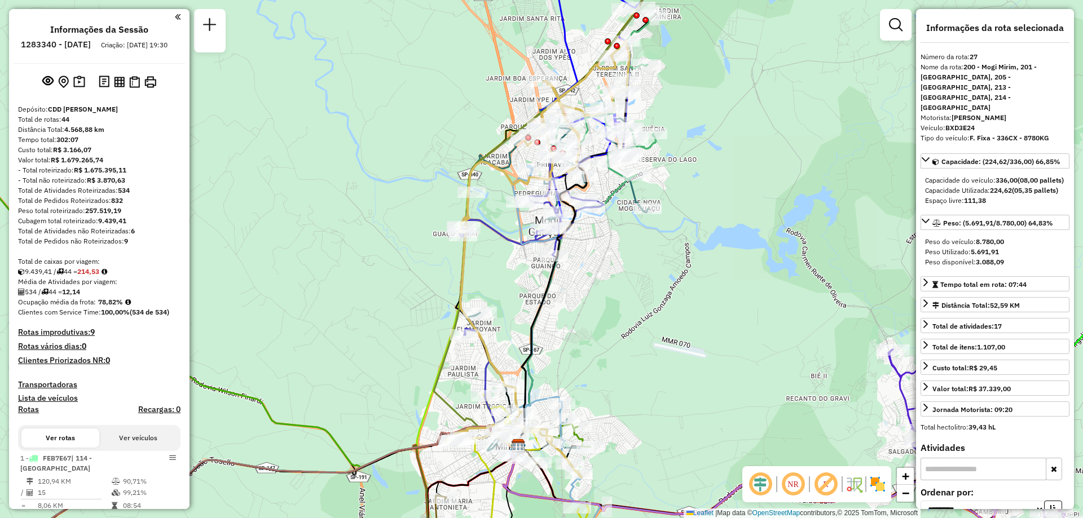
scroll to position [1965, 0]
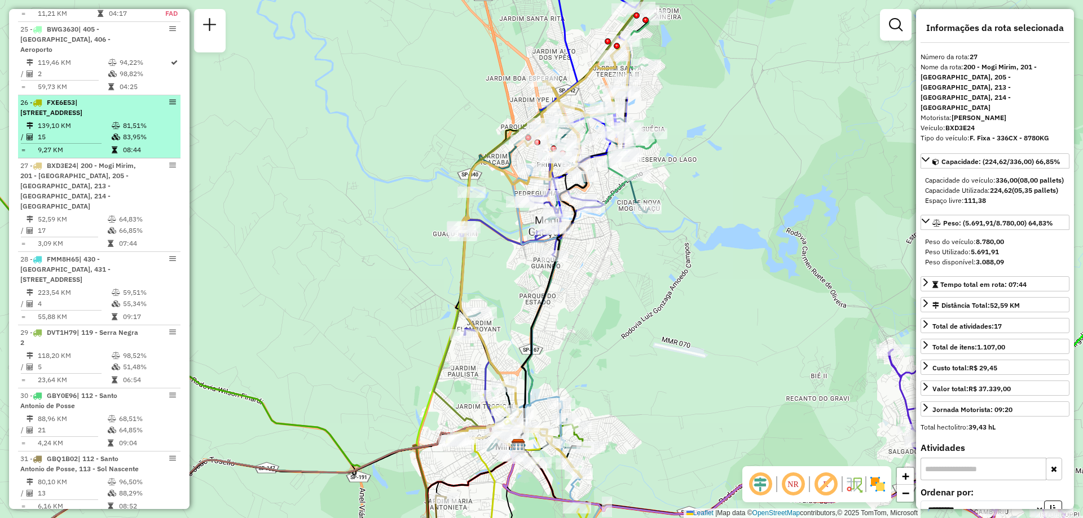
click at [133, 118] on div "26 - FXE6E53 | 401 - [GEOGRAPHIC_DATA], [STREET_ADDRESS]" at bounding box center [80, 108] width 120 height 20
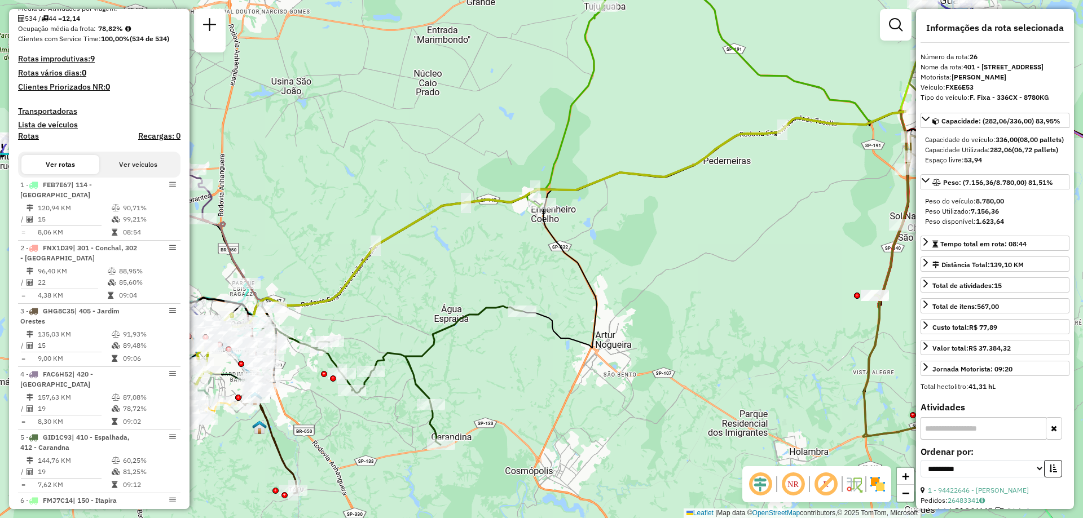
scroll to position [0, 0]
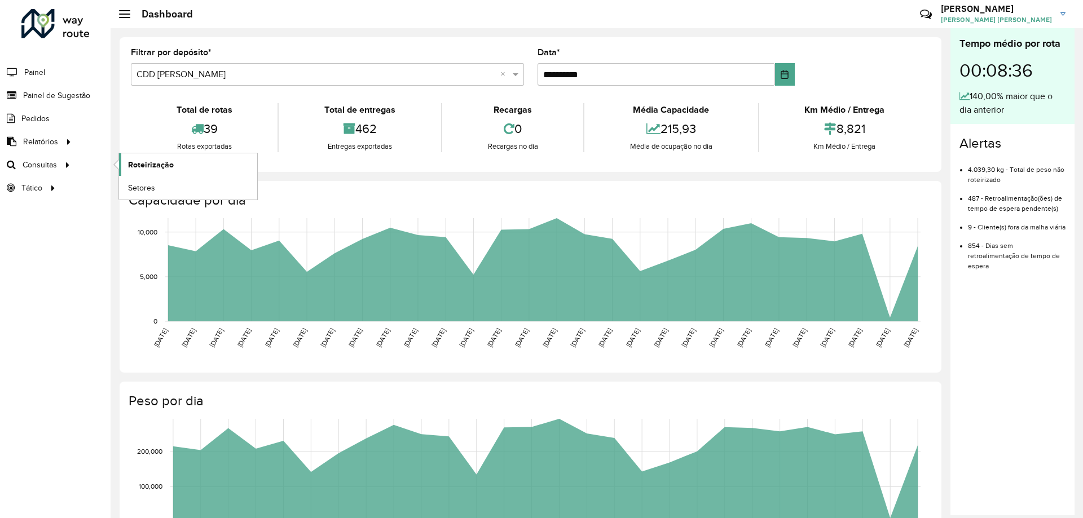
click at [124, 161] on link "Roteirização" at bounding box center [188, 164] width 138 height 23
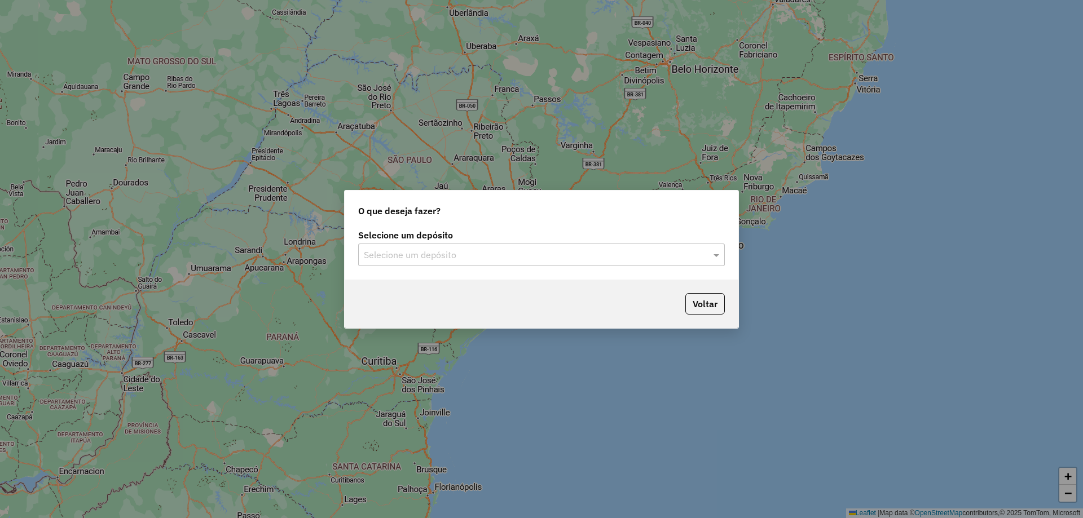
click at [370, 241] on label "Selecione um depósito" at bounding box center [541, 235] width 367 height 14
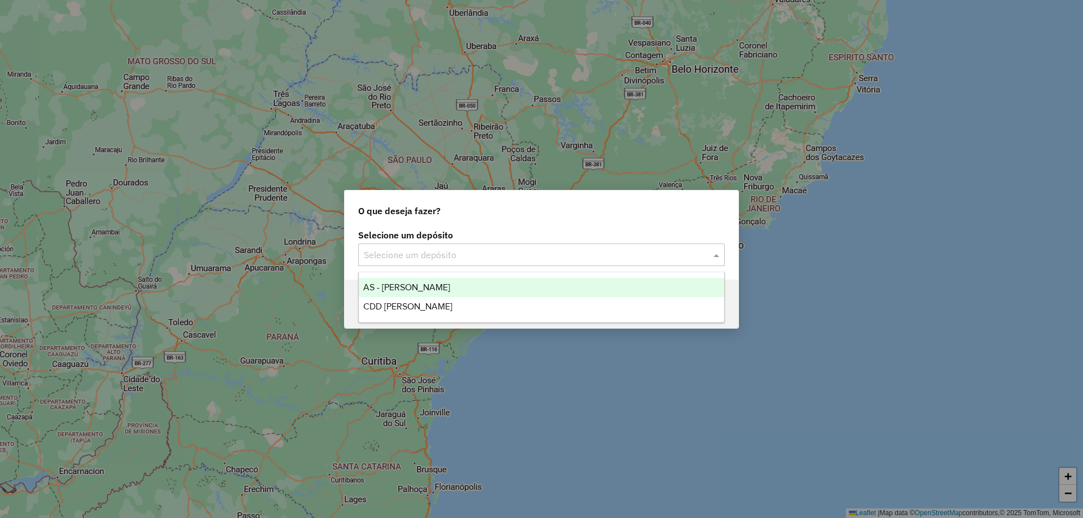
click at [372, 246] on div "Selecione um depósito" at bounding box center [541, 255] width 367 height 23
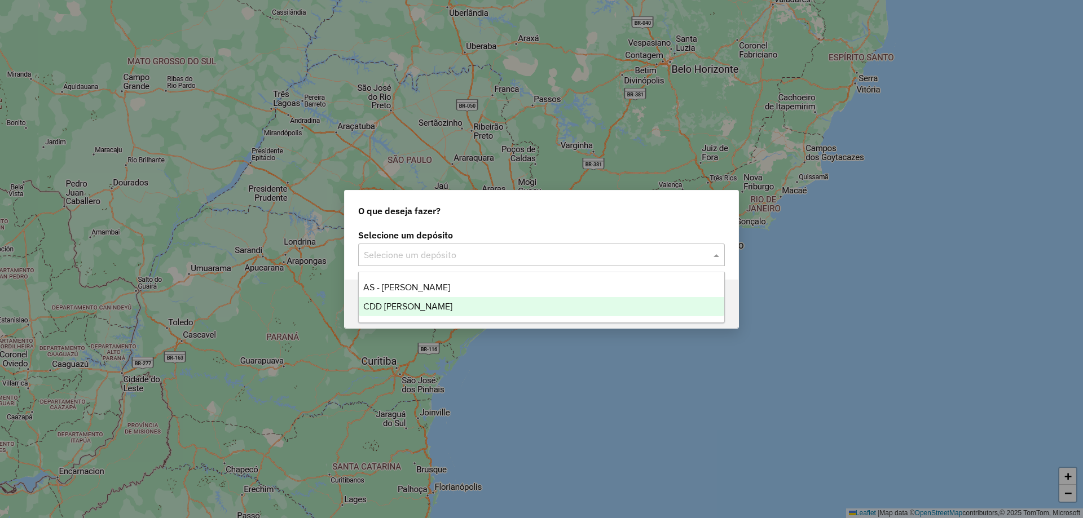
click at [401, 306] on span "CDD [PERSON_NAME]" at bounding box center [407, 307] width 89 height 10
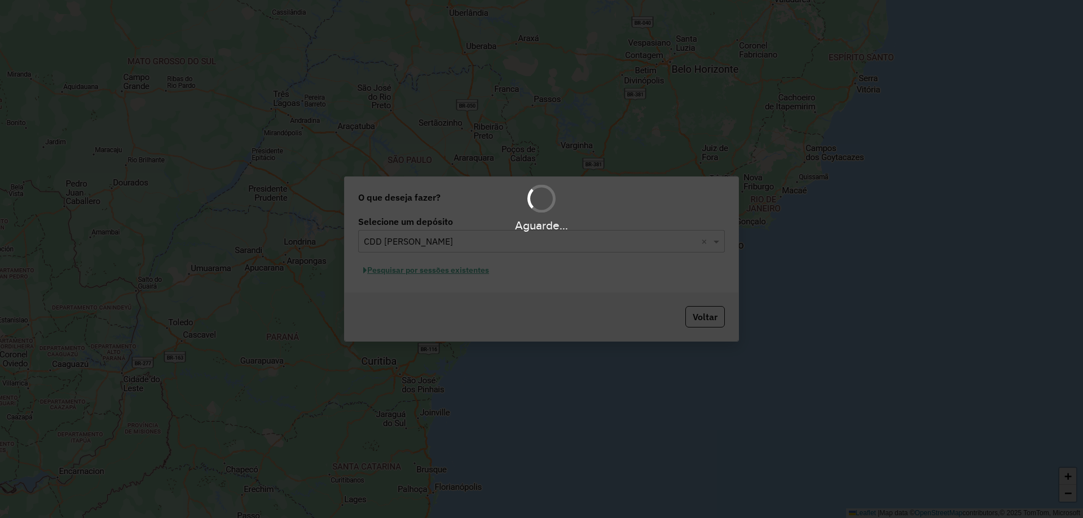
click at [447, 271] on div "Aguarde..." at bounding box center [541, 259] width 1083 height 518
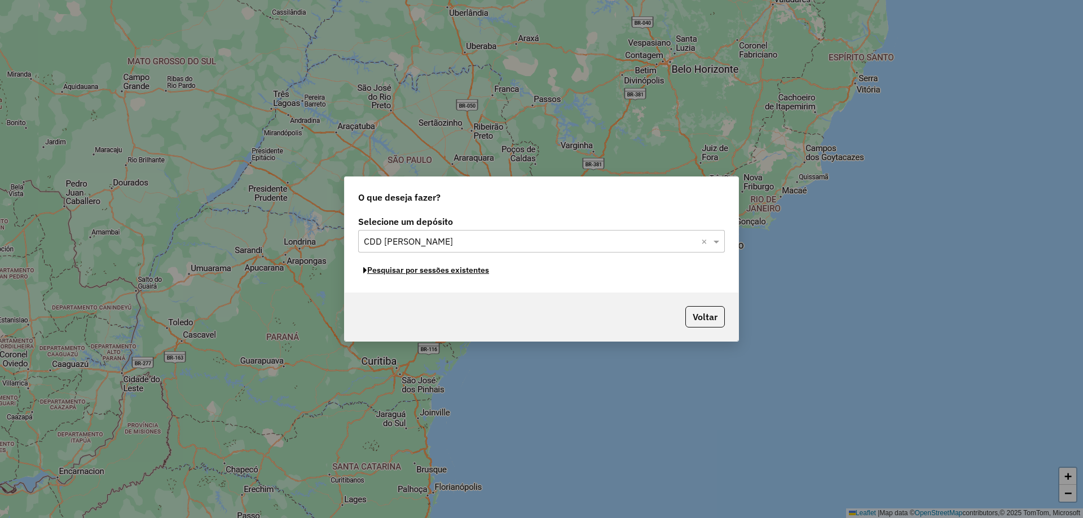
click at [447, 271] on button "Pesquisar por sessões existentes" at bounding box center [426, 270] width 136 height 17
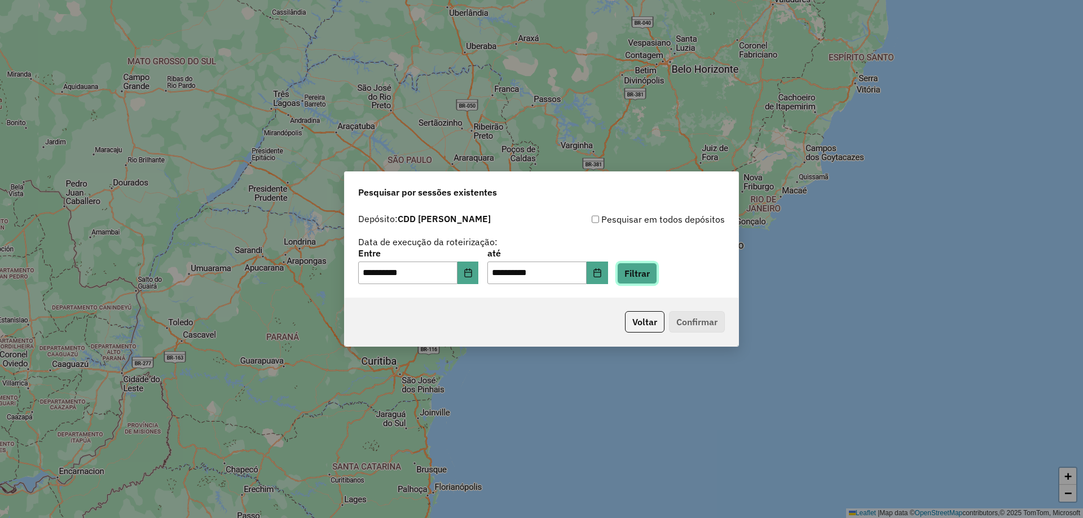
click at [644, 277] on button "Filtrar" at bounding box center [637, 273] width 40 height 21
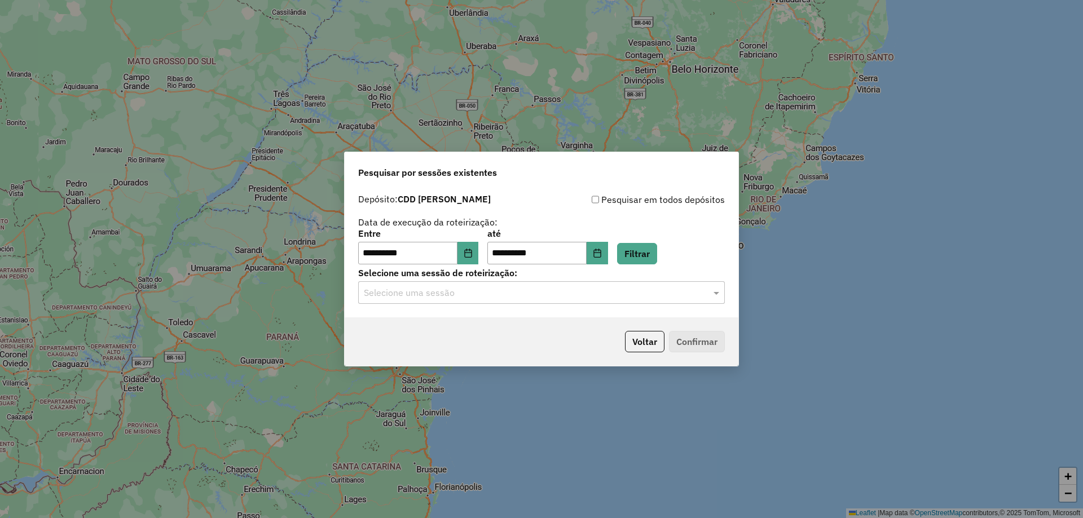
click at [602, 284] on div "Selecione uma sessão" at bounding box center [541, 292] width 367 height 23
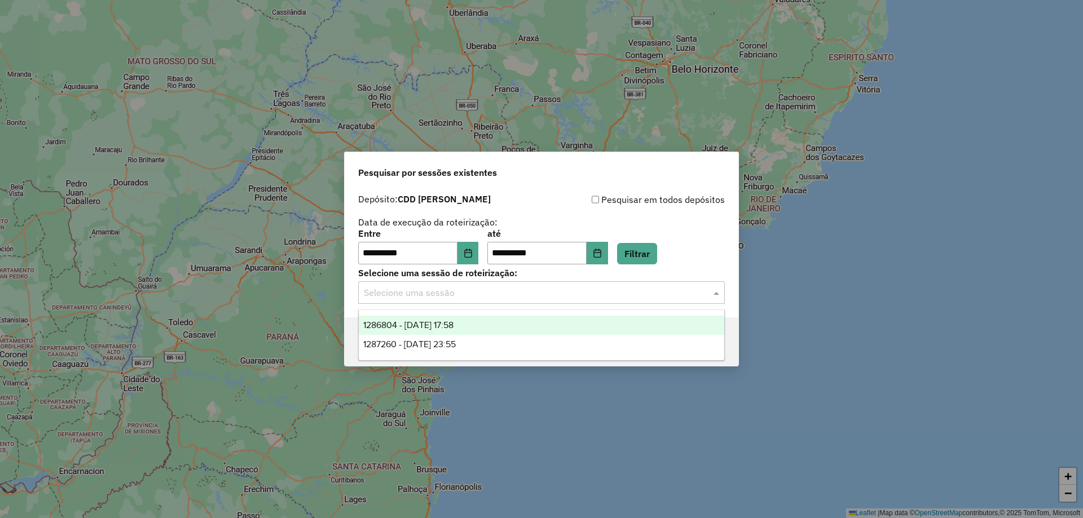
click at [500, 324] on div "1286804 - 02/10/2025 17:58" at bounding box center [541, 325] width 365 height 19
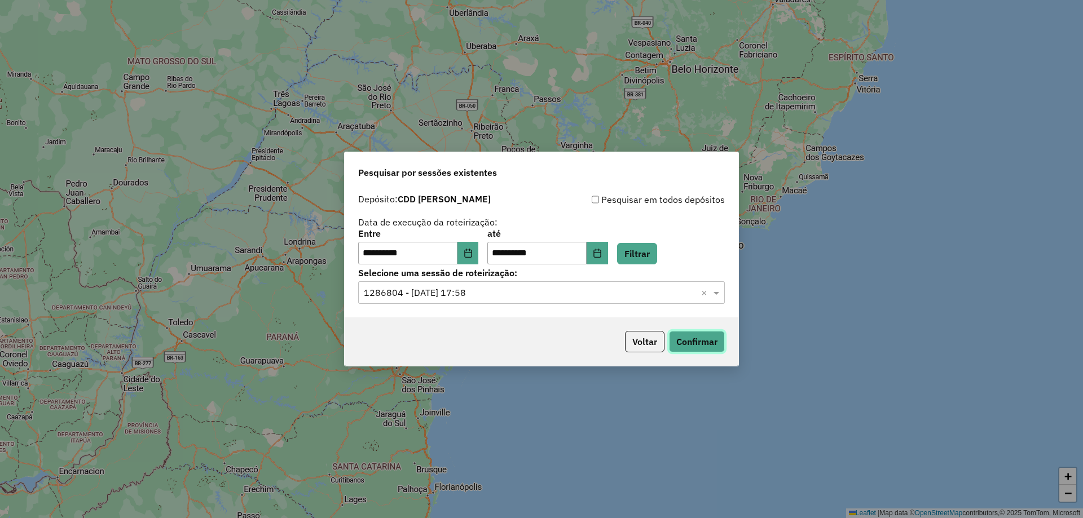
click at [705, 342] on button "Confirmar" at bounding box center [697, 341] width 56 height 21
click at [479, 259] on button "Choose Date" at bounding box center [467, 253] width 21 height 23
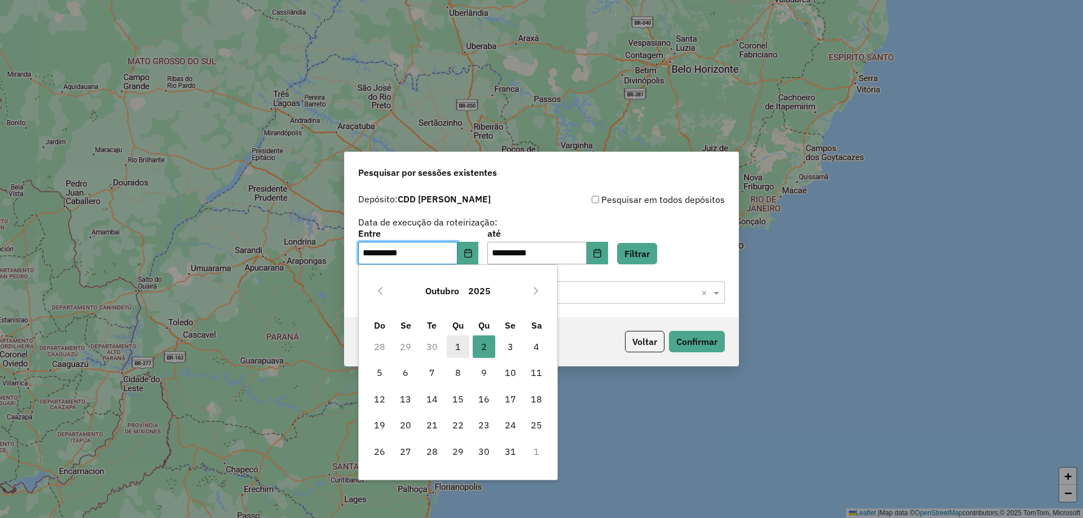
click at [455, 348] on span "1" at bounding box center [458, 347] width 23 height 23
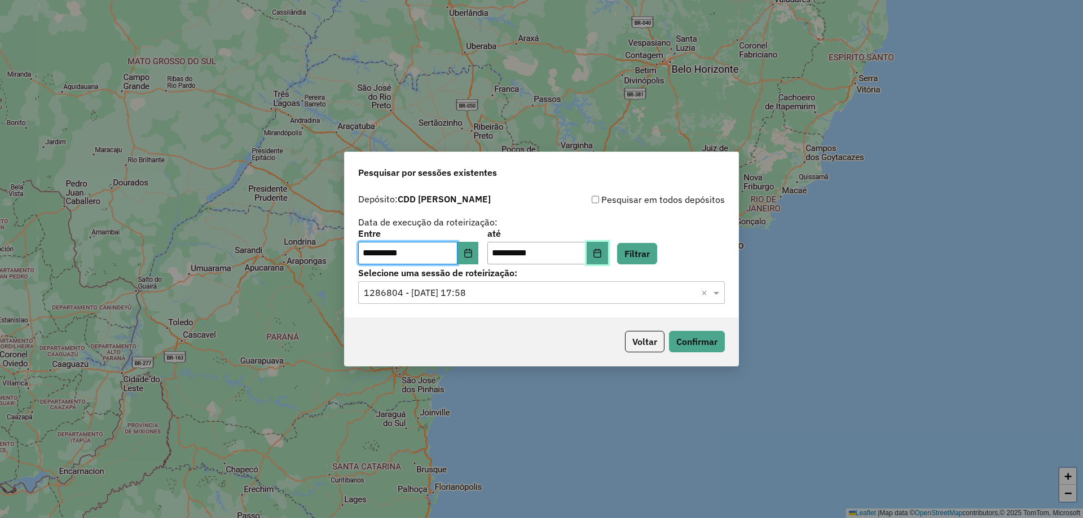
click at [608, 255] on button "Choose Date" at bounding box center [596, 253] width 21 height 23
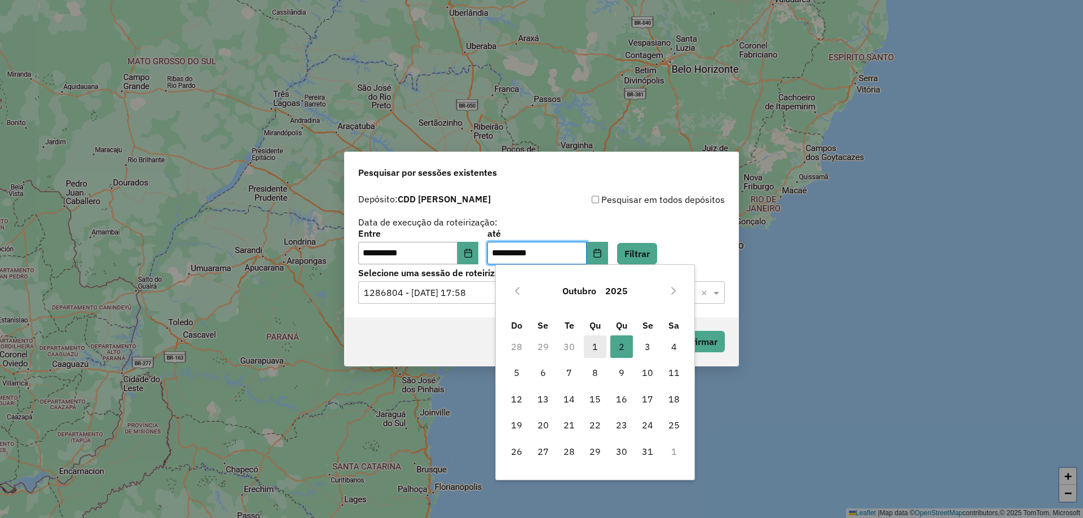
click at [594, 346] on span "1" at bounding box center [595, 347] width 23 height 23
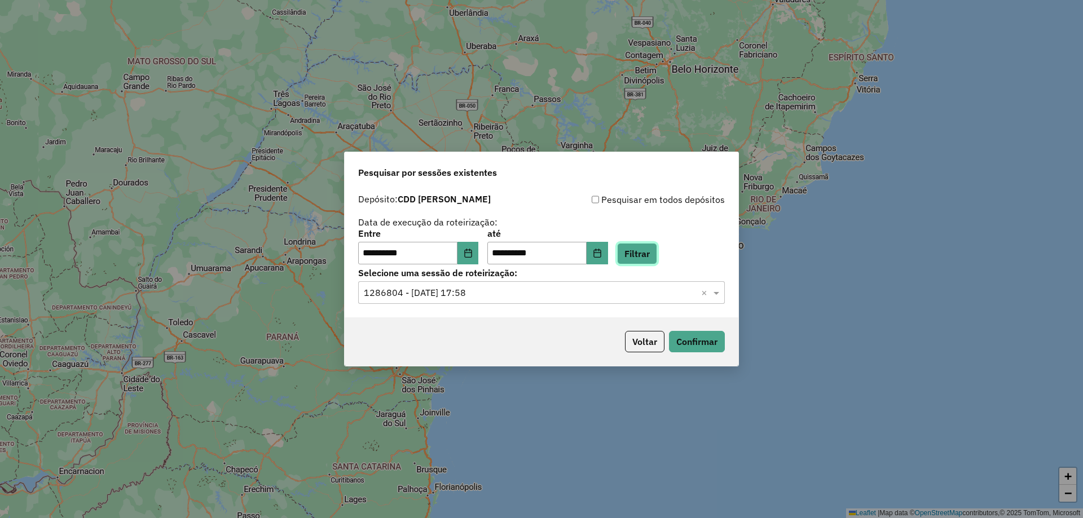
click at [657, 255] on button "Filtrar" at bounding box center [637, 253] width 40 height 21
click at [580, 296] on input "text" at bounding box center [530, 293] width 333 height 14
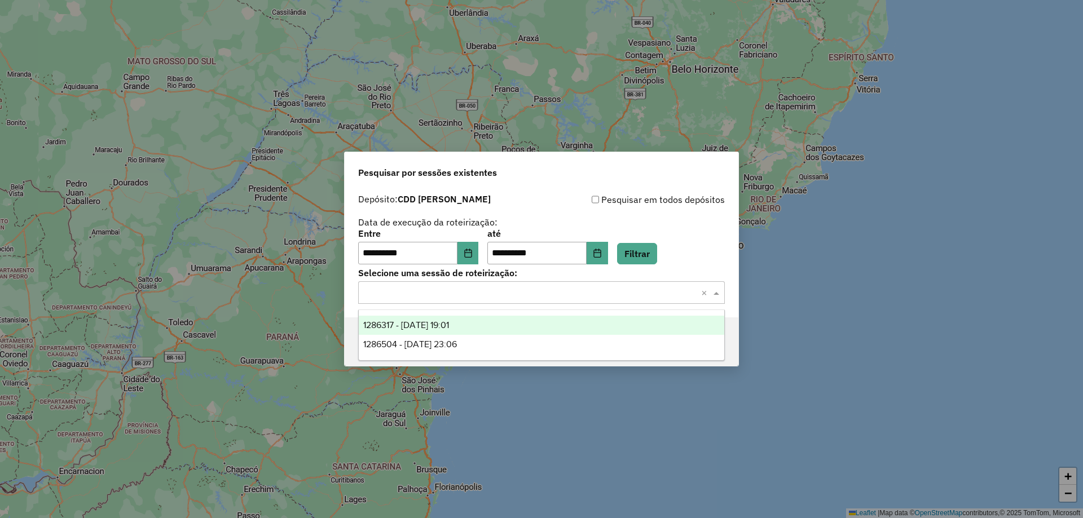
click at [475, 325] on div "1286317 - 01/10/2025 19:01" at bounding box center [541, 325] width 365 height 19
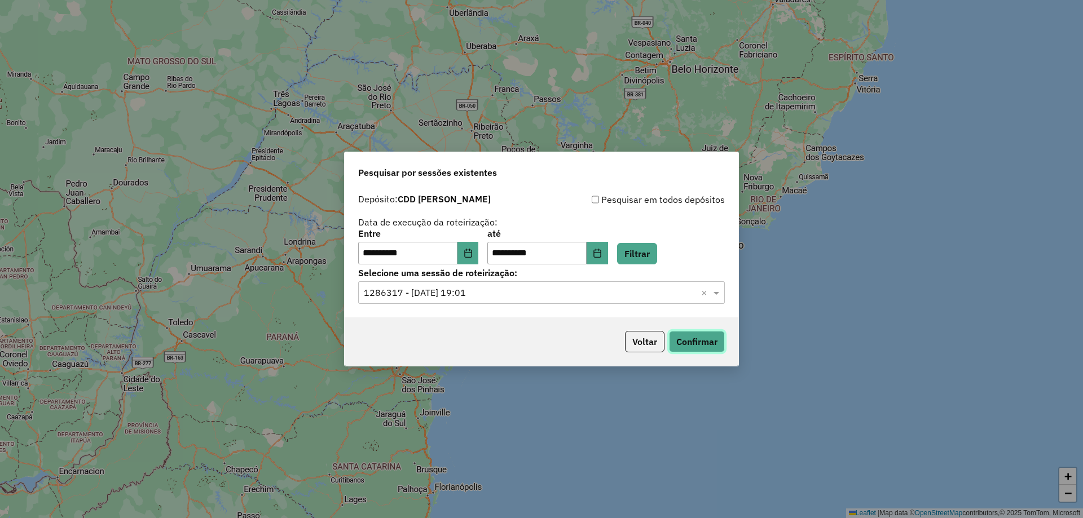
click at [703, 341] on button "Confirmar" at bounding box center [697, 341] width 56 height 21
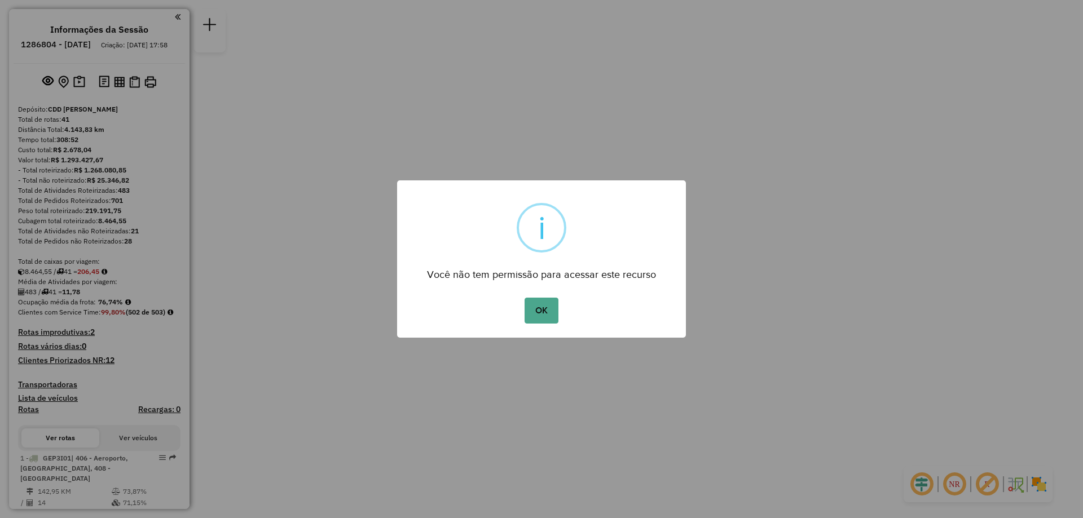
drag, startPoint x: 1057, startPoint y: 1, endPoint x: 540, endPoint y: 314, distance: 604.4
click at [540, 314] on button "OK" at bounding box center [540, 311] width 33 height 26
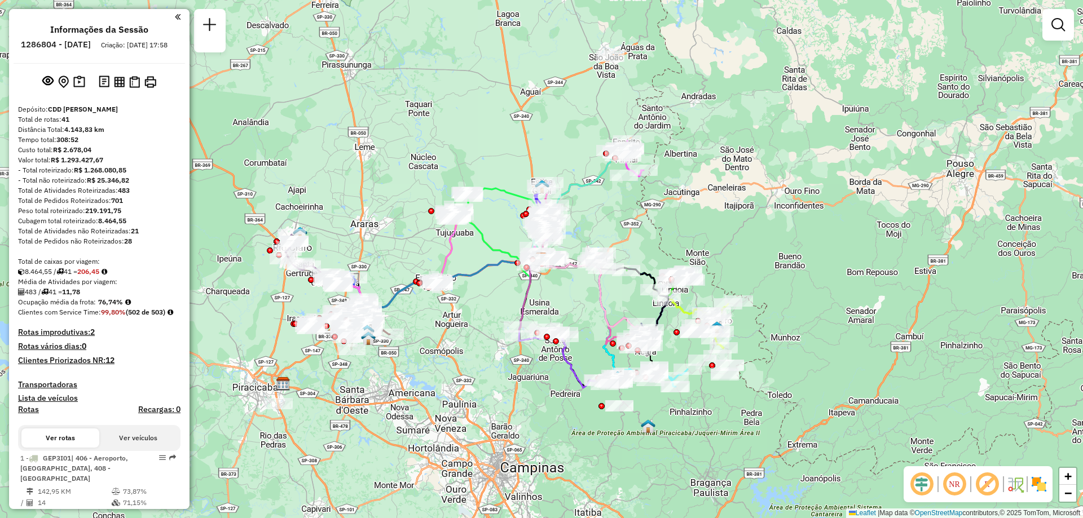
scroll to position [525, 0]
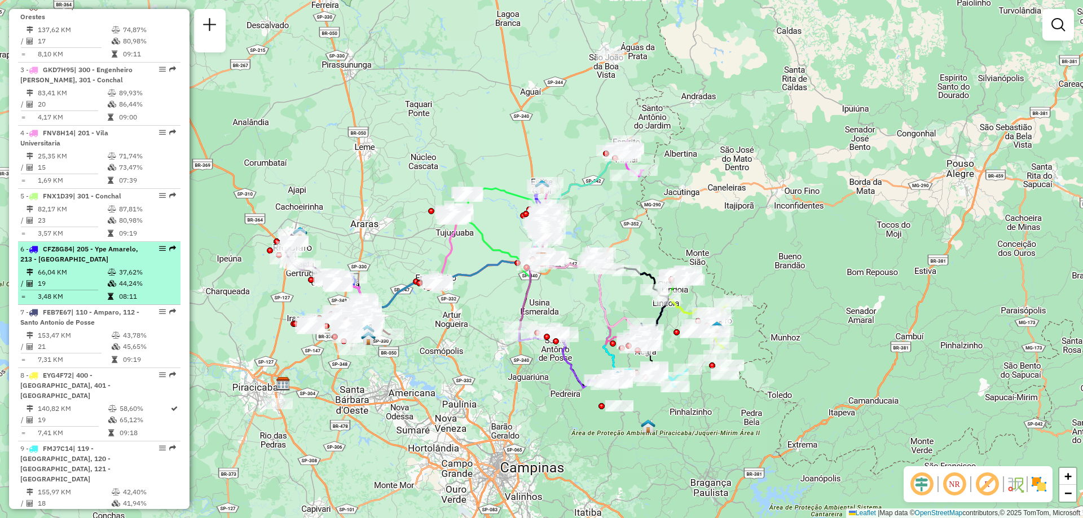
click at [87, 288] on td "19" at bounding box center [72, 283] width 70 height 11
select select "**********"
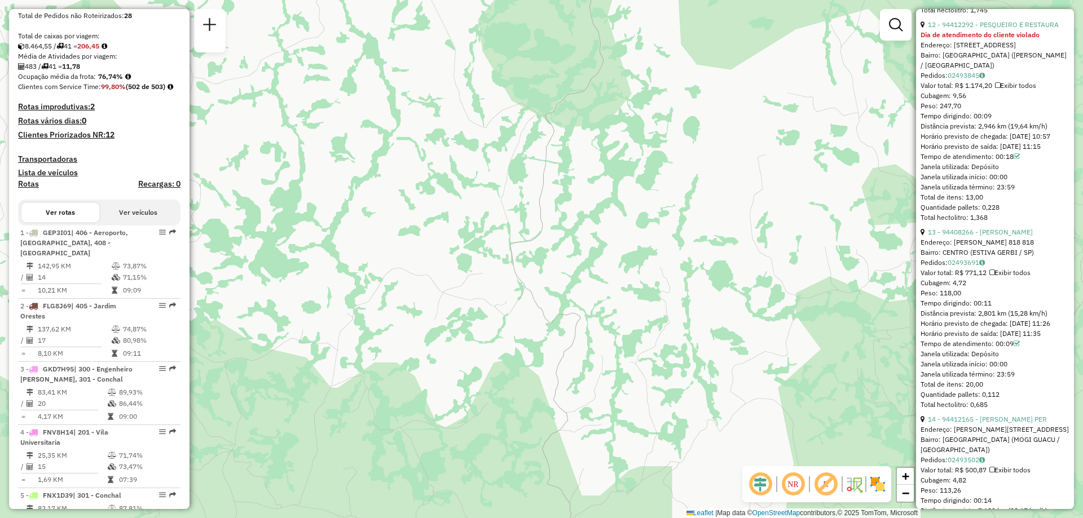
scroll to position [0, 0]
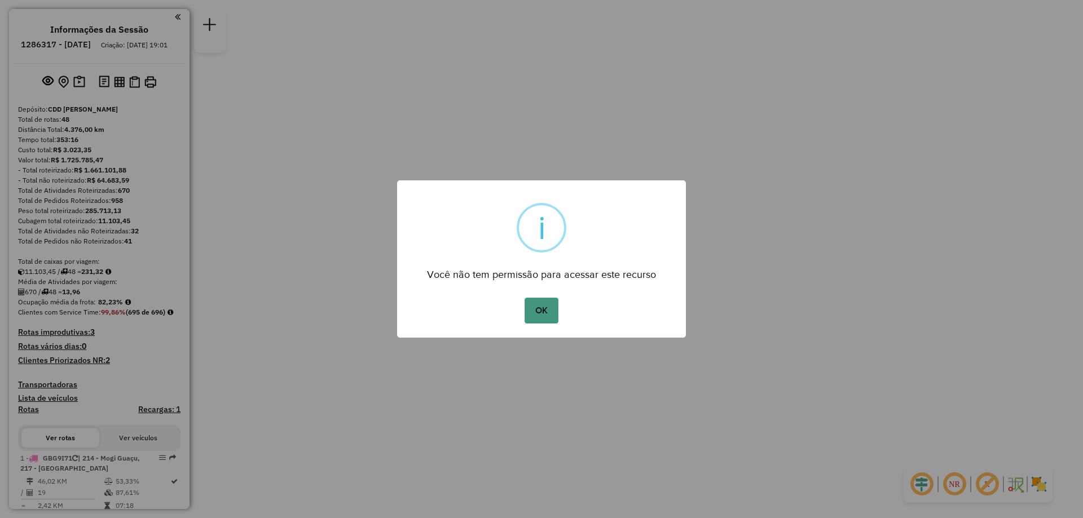
click at [553, 317] on button "OK" at bounding box center [540, 311] width 33 height 26
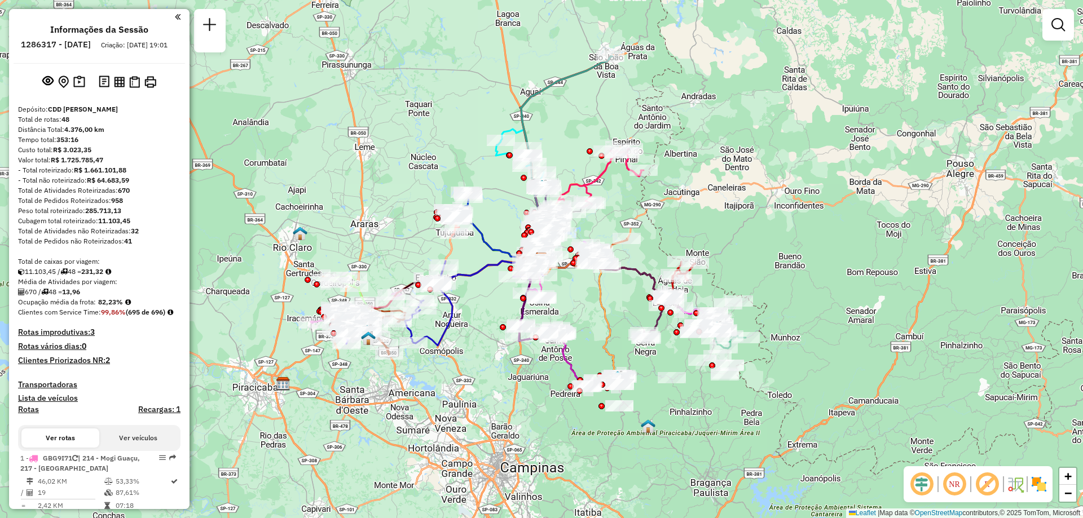
scroll to position [2238, 0]
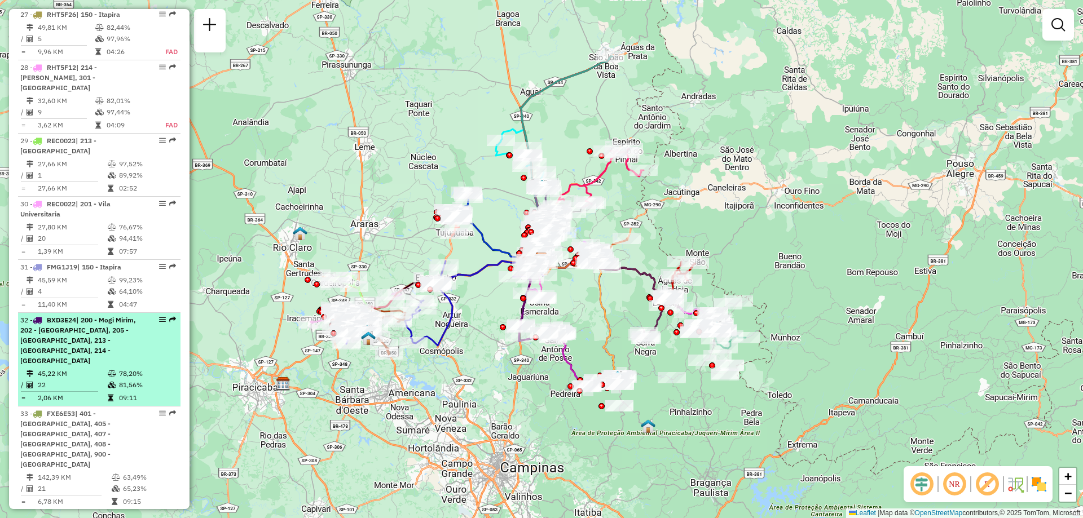
click at [143, 315] on div "32 - BXD3E24 | 200 - [GEOGRAPHIC_DATA], 202 - [GEOGRAPHIC_DATA], 205 - [GEOGRAP…" at bounding box center [99, 340] width 158 height 51
select select "**********"
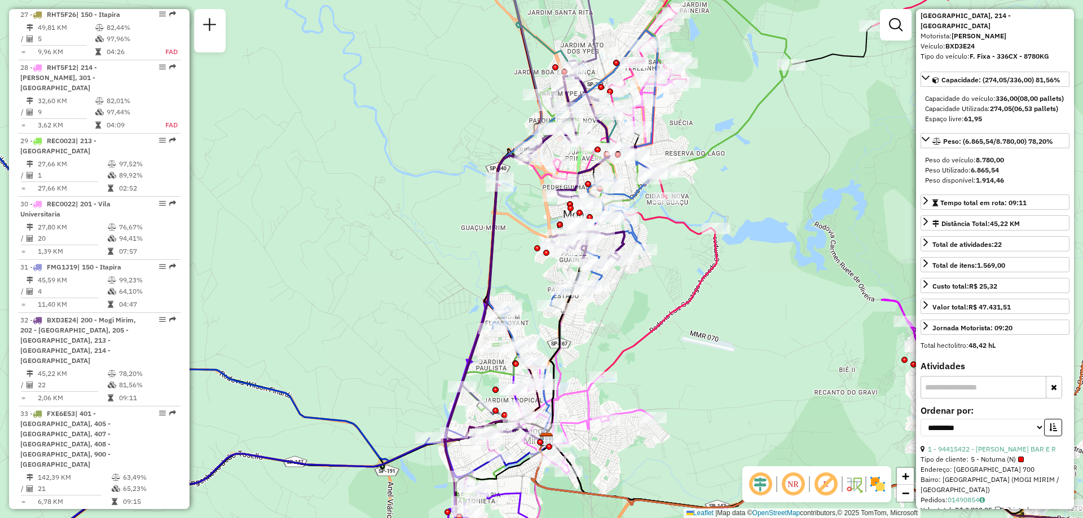
scroll to position [0, 0]
